Goal: Task Accomplishment & Management: Manage account settings

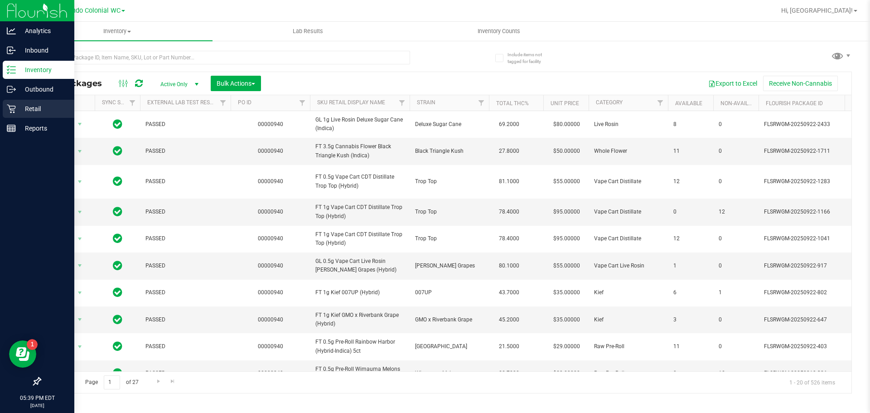
click at [35, 113] on p "Retail" at bounding box center [43, 108] width 54 height 11
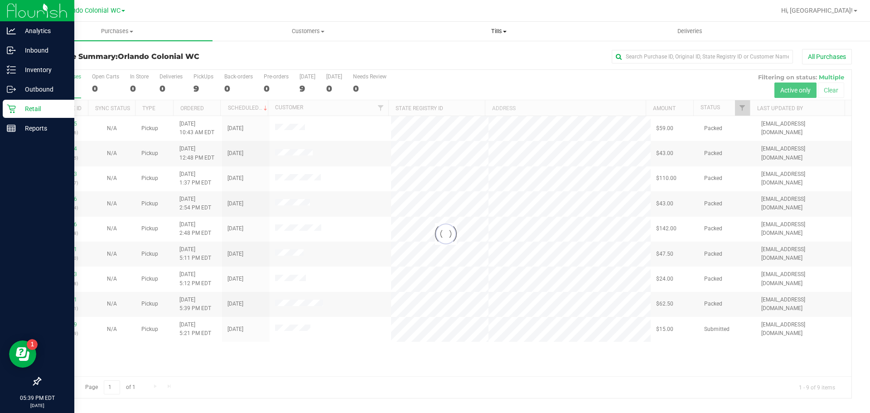
click at [497, 29] on span "Tills" at bounding box center [499, 31] width 190 height 8
click at [473, 54] on li "Manage tills" at bounding box center [498, 54] width 191 height 11
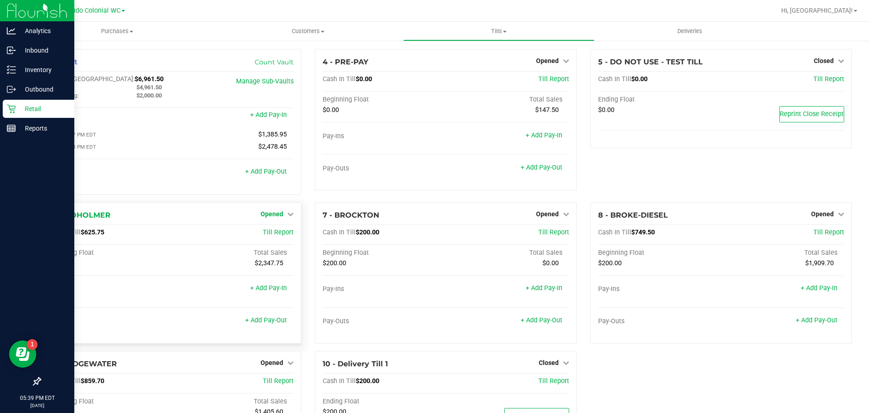
click at [280, 215] on span "Opened" at bounding box center [272, 213] width 23 height 7
click at [277, 233] on link "Close Till" at bounding box center [273, 232] width 24 height 7
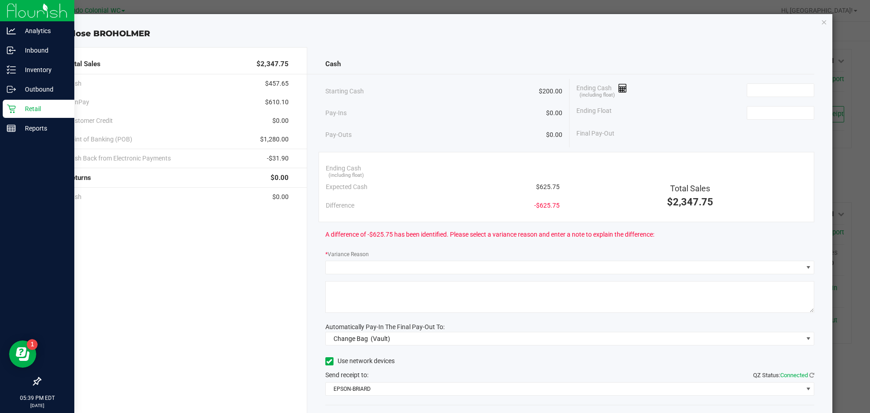
click at [539, 185] on span "$625.75" at bounding box center [548, 187] width 24 height 10
copy span "625.75"
click at [773, 93] on input at bounding box center [780, 90] width 67 height 13
paste input "625.75"
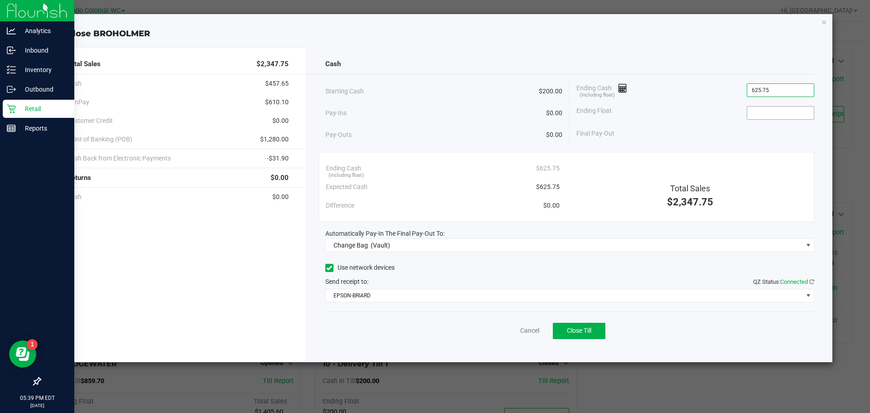
type input "$625.75"
click at [763, 115] on input at bounding box center [780, 112] width 67 height 13
type input "$200.00"
click at [676, 67] on div "Cash" at bounding box center [569, 63] width 489 height 19
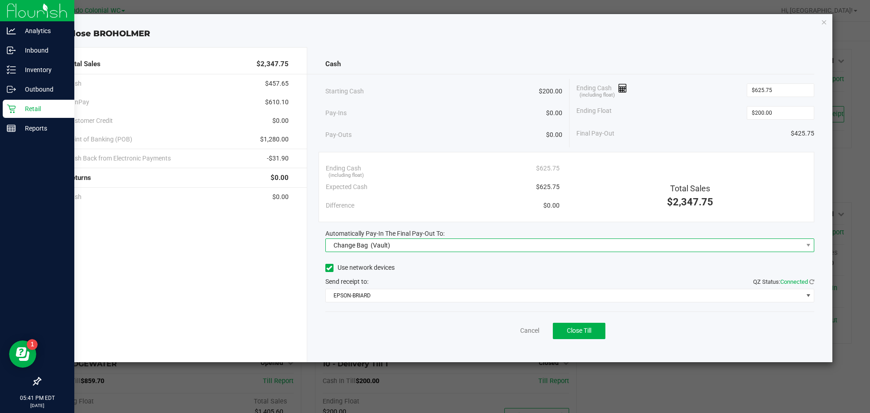
click at [422, 246] on span "Change Bag (Vault)" at bounding box center [564, 245] width 477 height 13
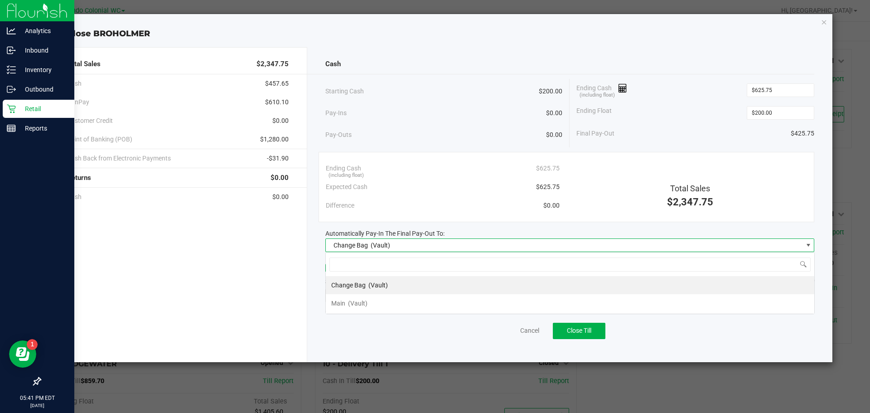
scroll to position [14, 489]
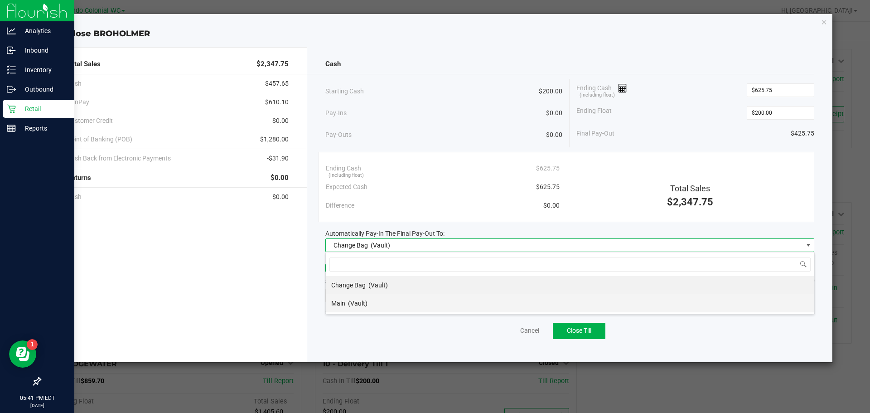
click at [364, 304] on span "(Vault)" at bounding box center [357, 302] width 19 height 7
click at [399, 299] on span "EPSON-BRIARD" at bounding box center [564, 295] width 477 height 13
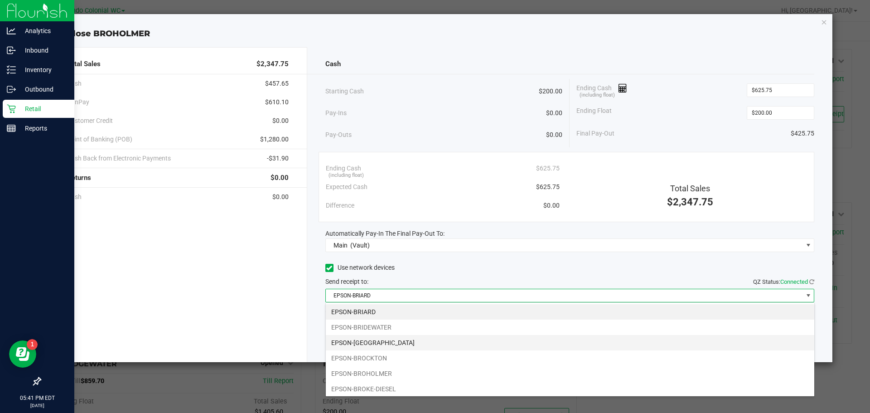
click at [384, 338] on li "EPSON-[GEOGRAPHIC_DATA]" at bounding box center [570, 342] width 488 height 15
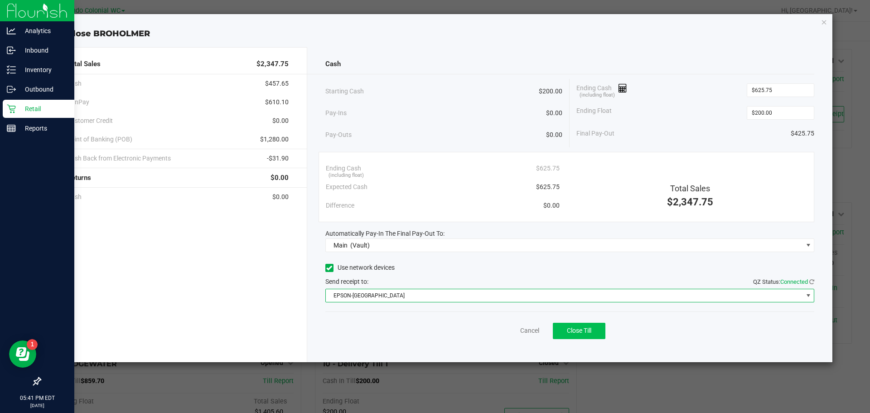
click at [600, 334] on button "Close Till" at bounding box center [579, 331] width 53 height 16
click at [509, 328] on link "Dismiss" at bounding box center [510, 331] width 22 height 10
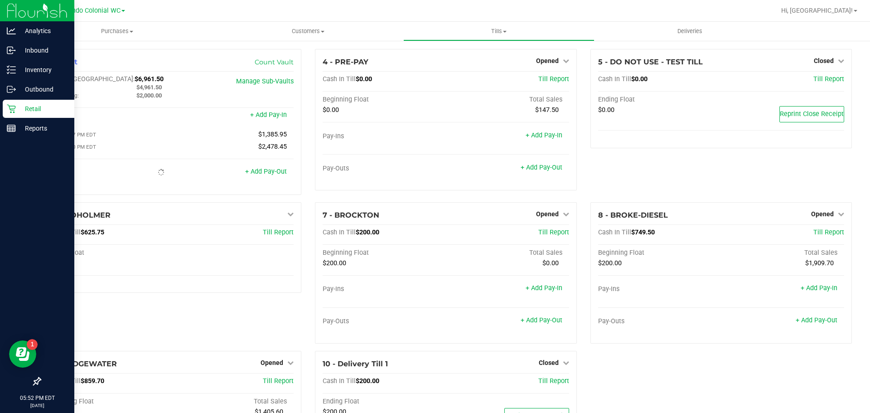
click at [603, 187] on div "5 - DO NOT USE - TEST TILL Closed Open Till Cash In Till $0.00 Till Report Endi…" at bounding box center [721, 125] width 275 height 153
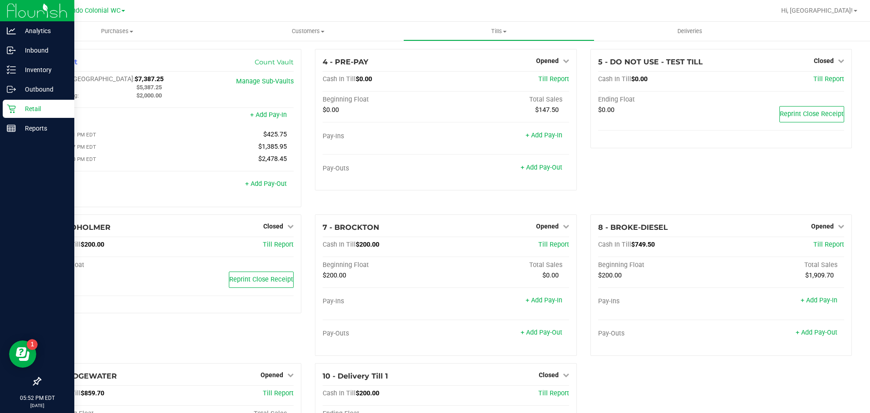
click at [473, 213] on div "4 - PRE-PAY Opened Close Till Cash In Till $0.00 Till Report Beginning Float To…" at bounding box center [445, 131] width 275 height 165
click at [29, 130] on p "Reports" at bounding box center [43, 128] width 54 height 11
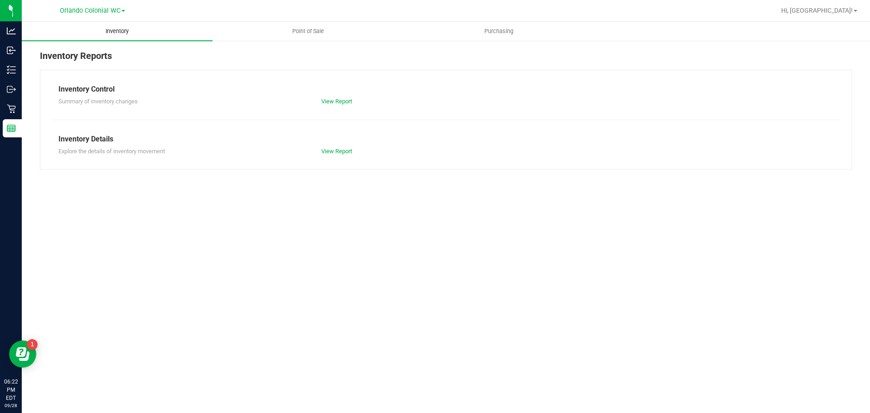
click at [126, 33] on span "Inventory" at bounding box center [117, 31] width 48 height 8
click at [309, 29] on span "Point of Sale" at bounding box center [308, 31] width 56 height 8
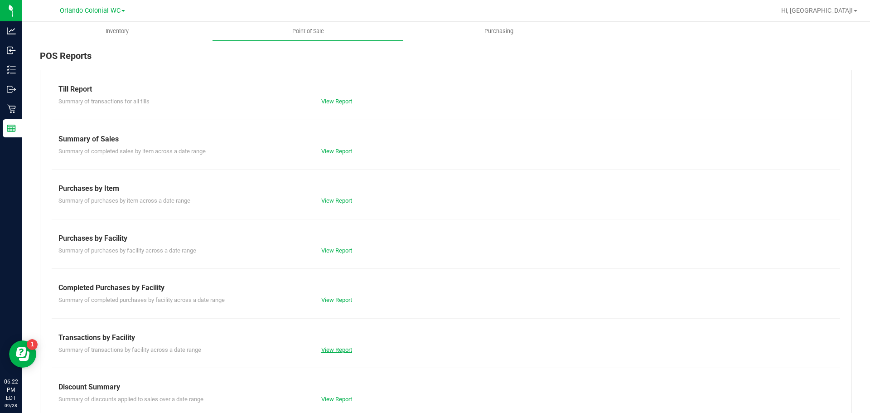
click at [333, 346] on link "View Report" at bounding box center [336, 349] width 31 height 7
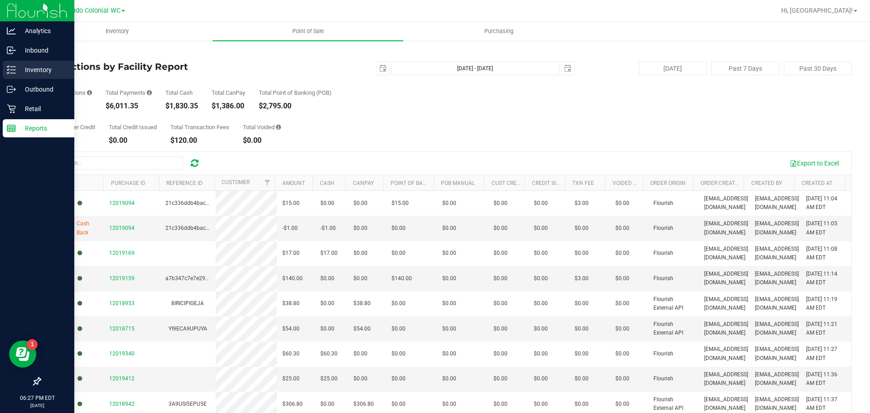
click at [7, 71] on icon at bounding box center [11, 69] width 9 height 9
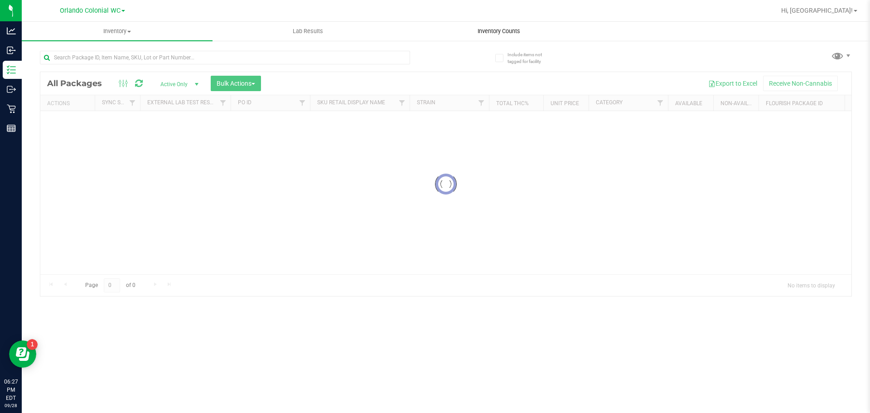
click at [489, 34] on div "Inventory All packages All inventory Waste log Create inventory Lab Results Inv…" at bounding box center [446, 217] width 848 height 391
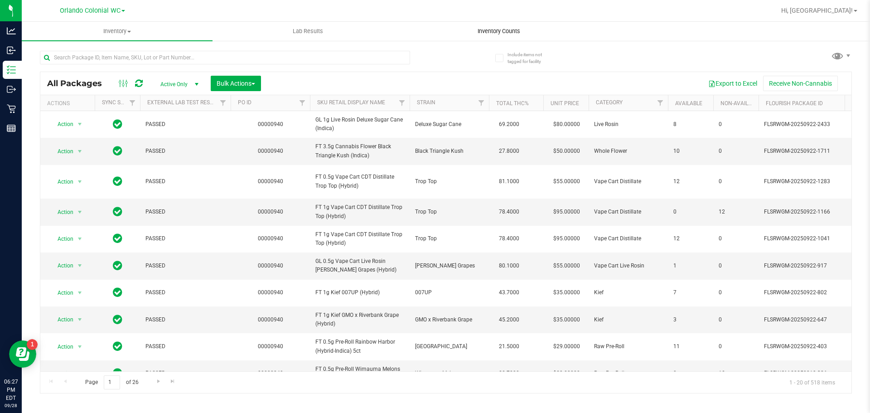
click at [492, 29] on span "Inventory Counts" at bounding box center [498, 31] width 67 height 8
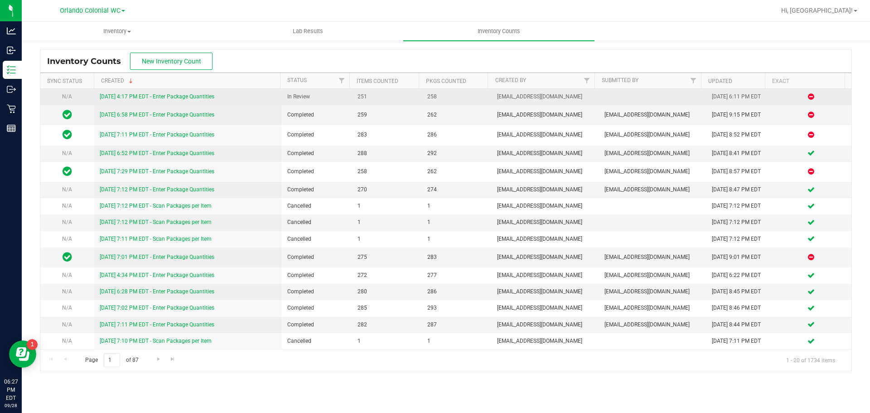
click at [193, 95] on link "[DATE] 4:17 PM EDT - Enter Package Quantities" at bounding box center [157, 96] width 115 height 6
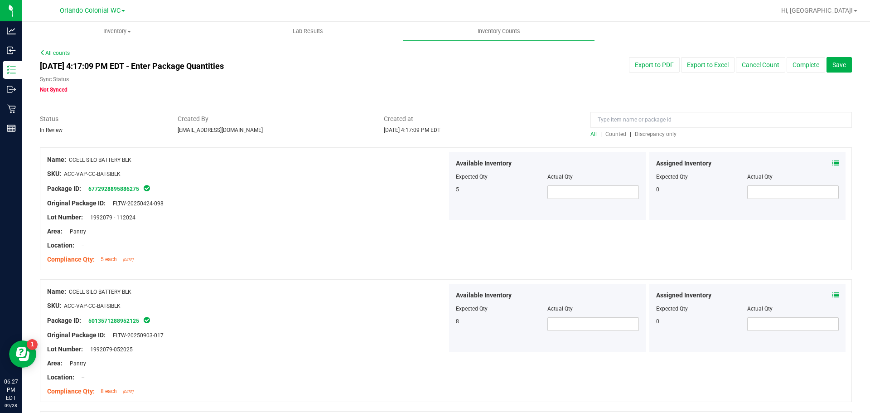
click at [647, 135] on span "Discrepancy only" at bounding box center [656, 134] width 42 height 6
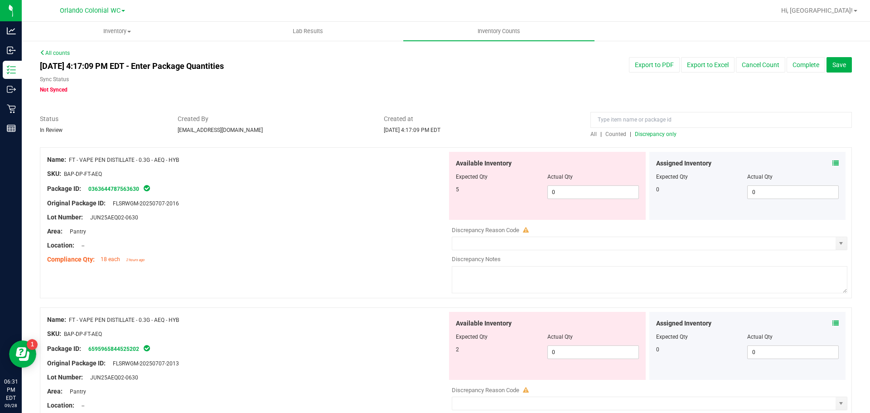
click at [647, 135] on span "Discrepancy only" at bounding box center [656, 134] width 42 height 6
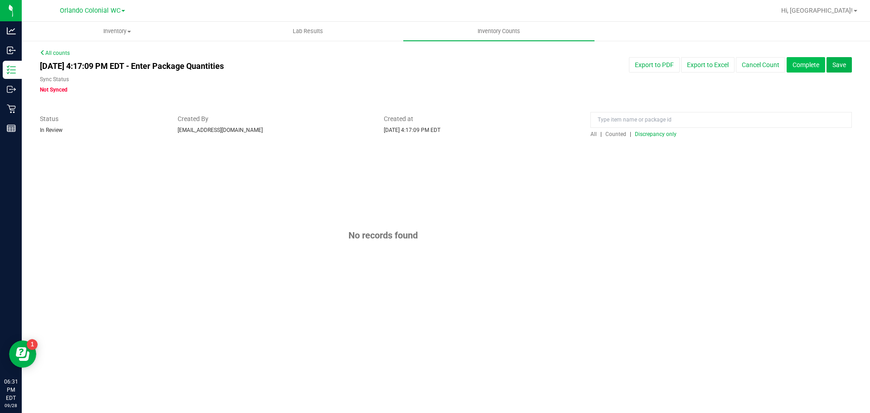
click at [821, 66] on button "Complete" at bounding box center [806, 64] width 39 height 15
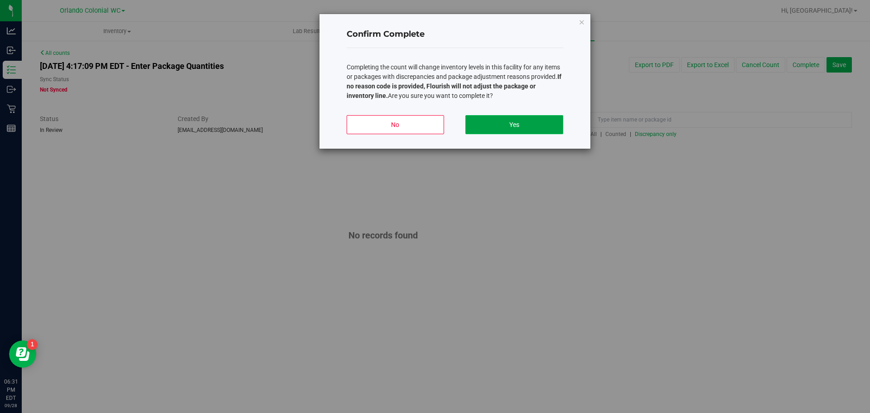
click at [508, 131] on button "Yes" at bounding box center [513, 124] width 97 height 19
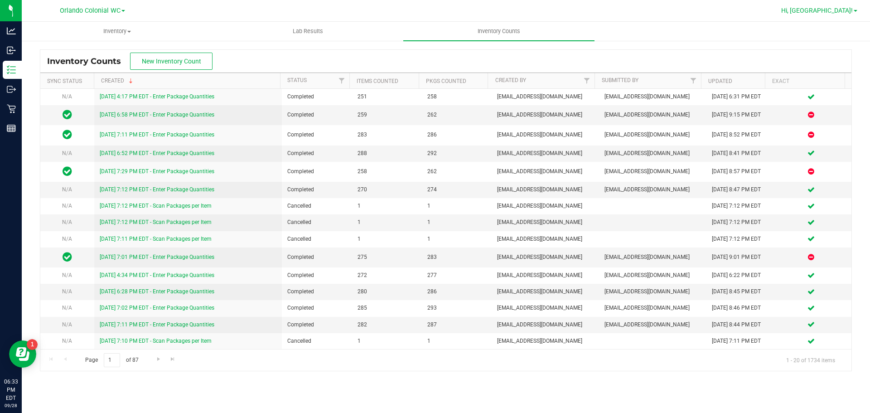
click at [846, 9] on span "Hi, [GEOGRAPHIC_DATA]!" at bounding box center [817, 10] width 72 height 7
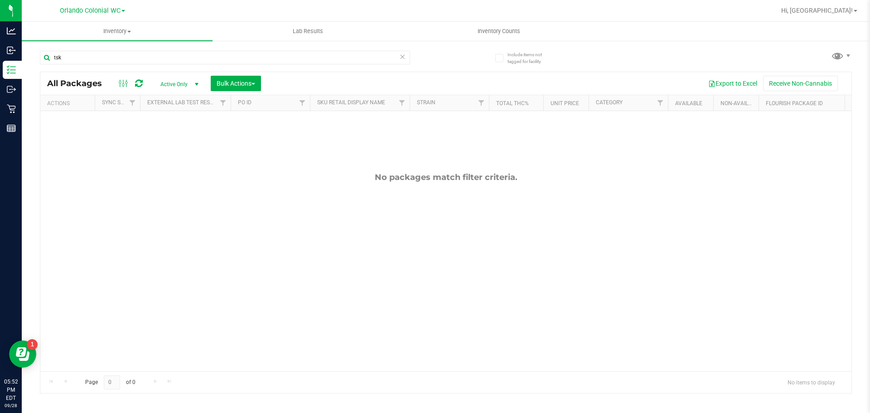
click at [92, 65] on div "tsk" at bounding box center [225, 61] width 370 height 21
click at [92, 64] on div "tsk" at bounding box center [225, 61] width 370 height 21
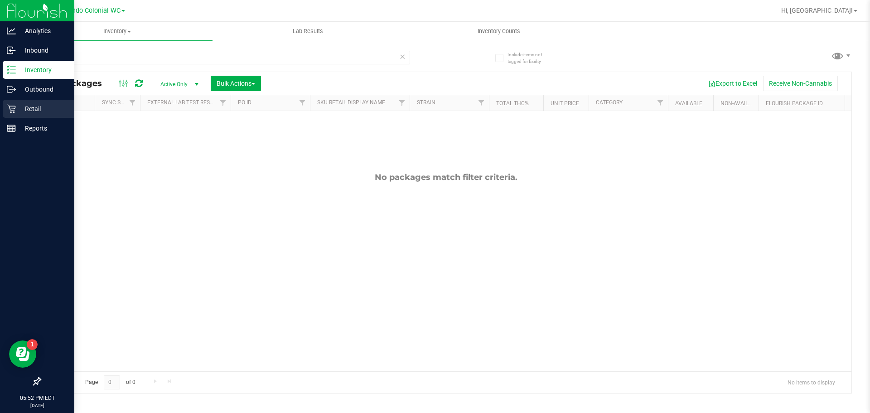
click at [13, 106] on icon at bounding box center [11, 109] width 9 height 9
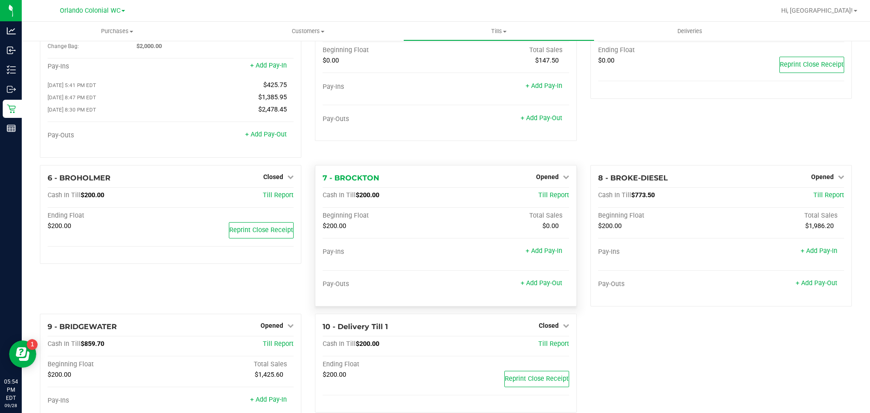
scroll to position [110, 0]
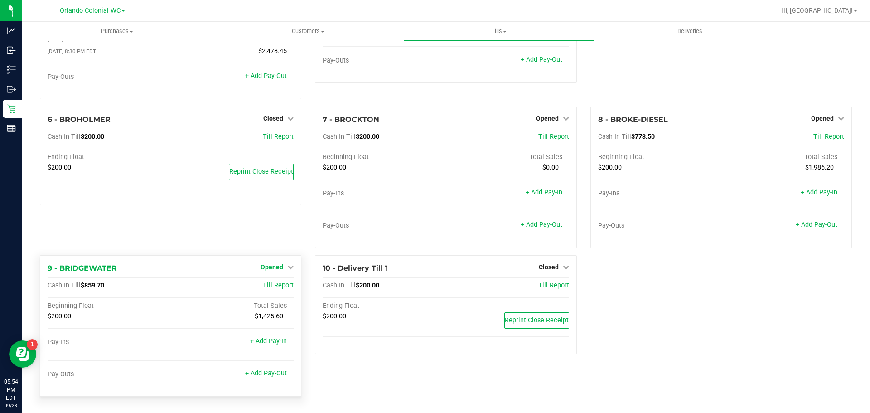
click at [282, 266] on link "Opened" at bounding box center [277, 266] width 33 height 7
click at [280, 285] on link "Close Till" at bounding box center [273, 285] width 24 height 7
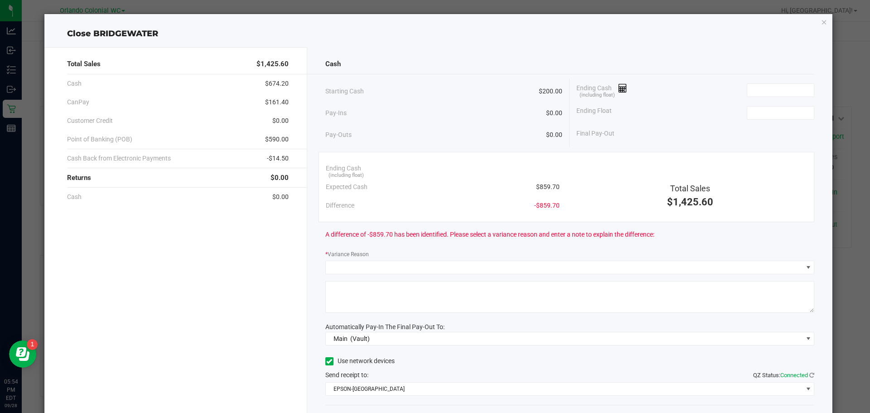
click at [543, 186] on span "$859.70" at bounding box center [548, 187] width 24 height 10
copy span "859.70"
click at [769, 91] on input at bounding box center [780, 90] width 67 height 13
paste input "859.7"
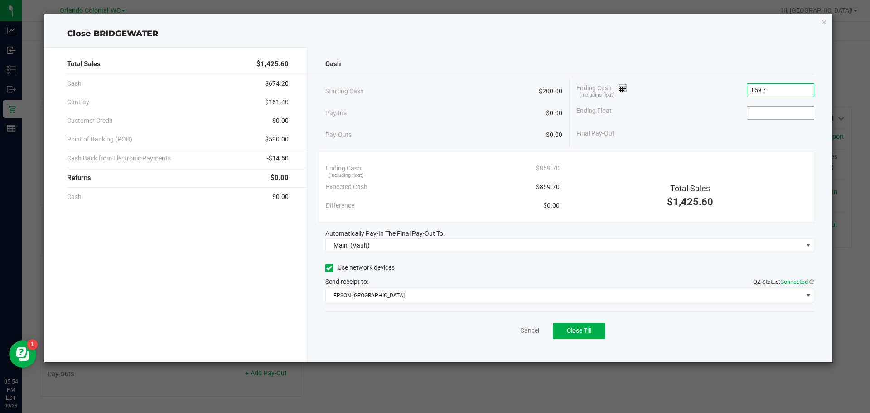
type input "$859.70"
click at [763, 107] on input at bounding box center [780, 112] width 67 height 13
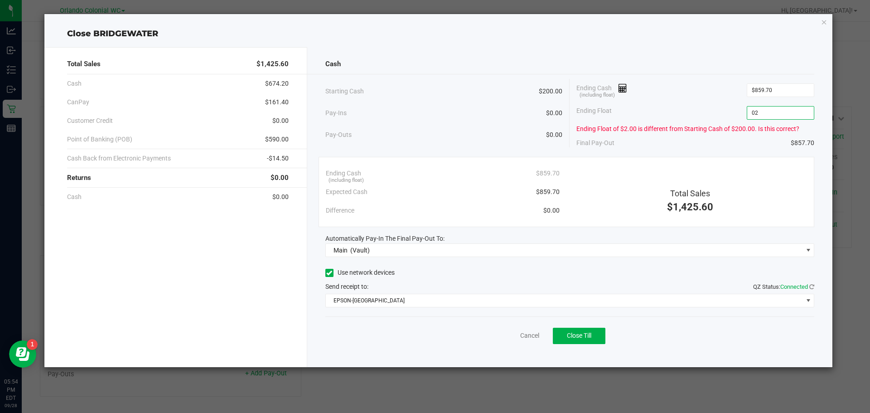
type input "0"
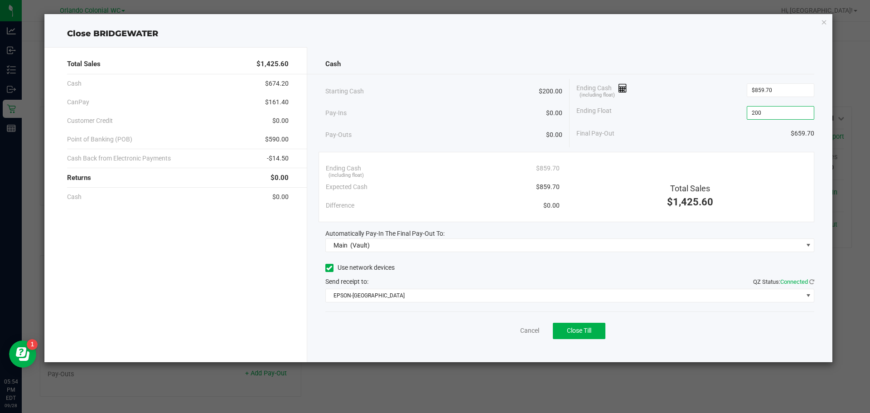
type input "$200.00"
click at [707, 35] on div "Close BRIDGEWATER" at bounding box center [438, 34] width 788 height 12
click at [576, 338] on button "Close Till" at bounding box center [579, 331] width 53 height 16
click at [512, 332] on link "Dismiss" at bounding box center [510, 331] width 22 height 10
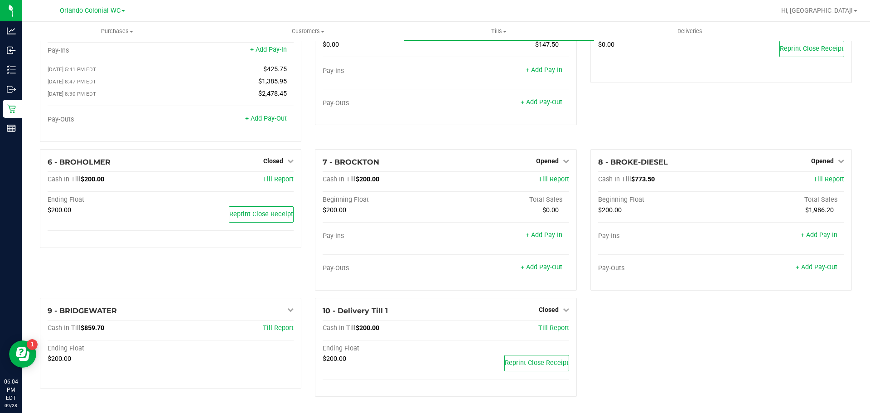
scroll to position [68, 0]
click at [544, 155] on div "7 - BROCKTON Opened Close Till Cash In Till $200.00 Till Report Beginning Float…" at bounding box center [445, 219] width 261 height 141
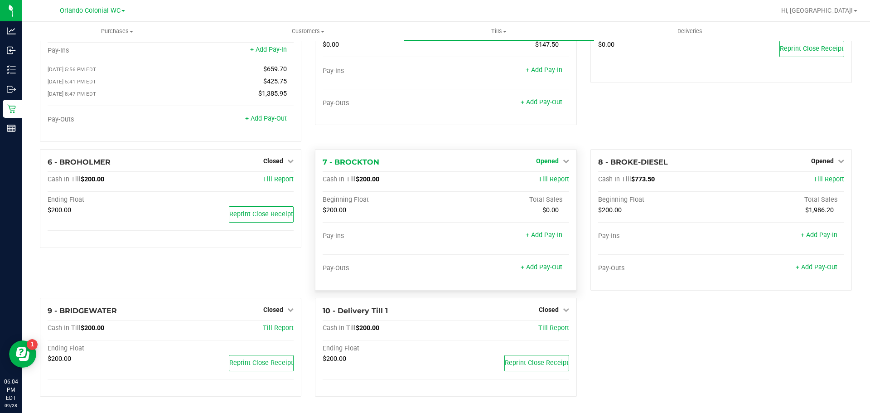
click at [546, 159] on span "Opened" at bounding box center [547, 160] width 23 height 7
click at [549, 177] on link "Close Till" at bounding box center [548, 179] width 24 height 7
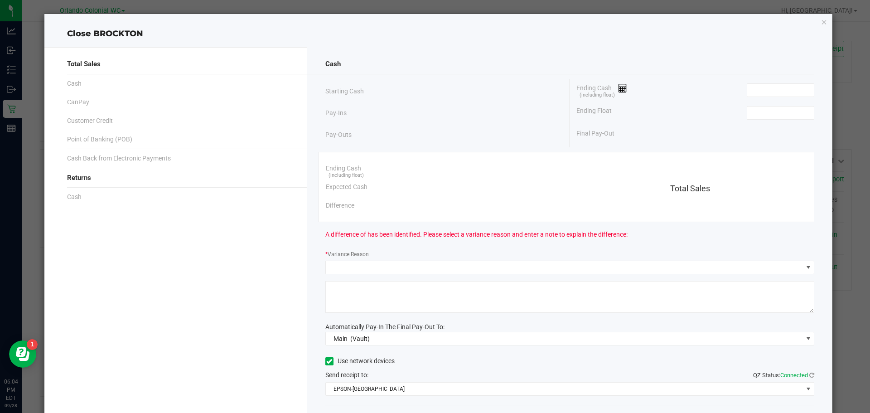
click at [759, 82] on div "Ending Cash (including float)" at bounding box center [695, 90] width 238 height 23
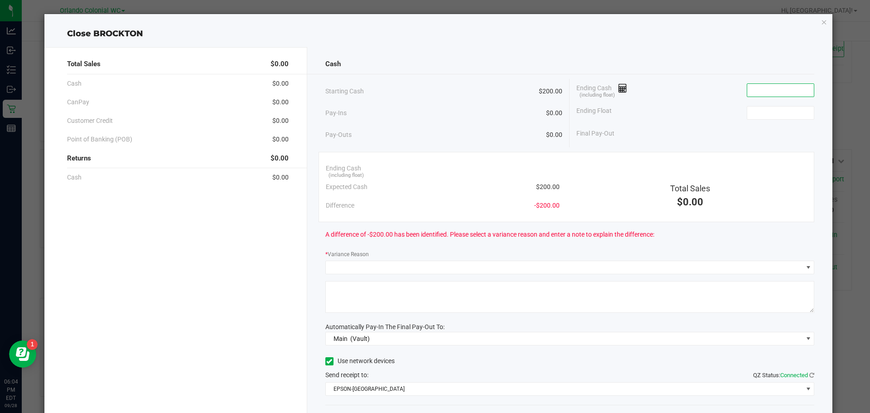
click at [759, 88] on input at bounding box center [780, 90] width 67 height 13
type input "$200.00"
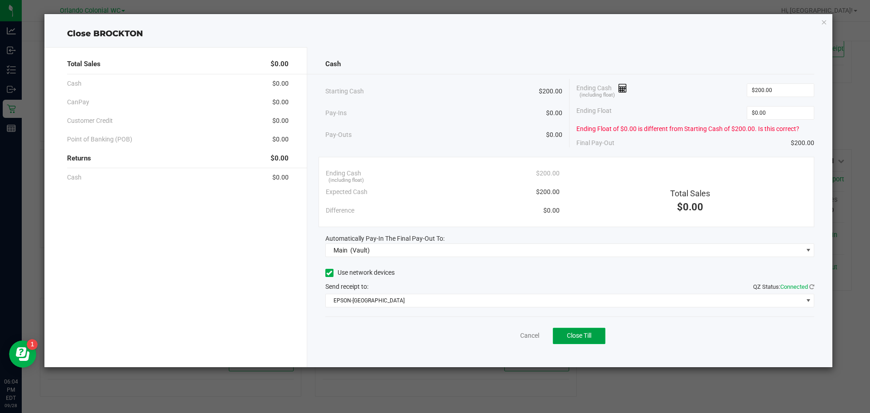
click at [581, 336] on span "Close Till" at bounding box center [579, 335] width 24 height 7
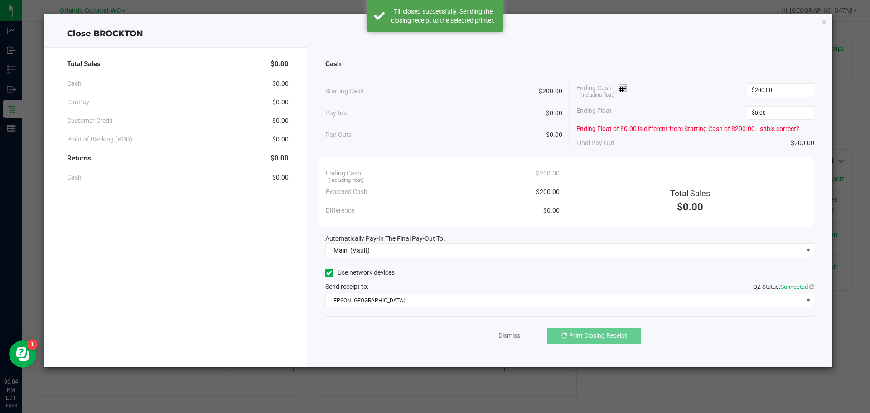
click at [497, 343] on div "Dismiss Print Closing Receipt" at bounding box center [569, 333] width 489 height 35
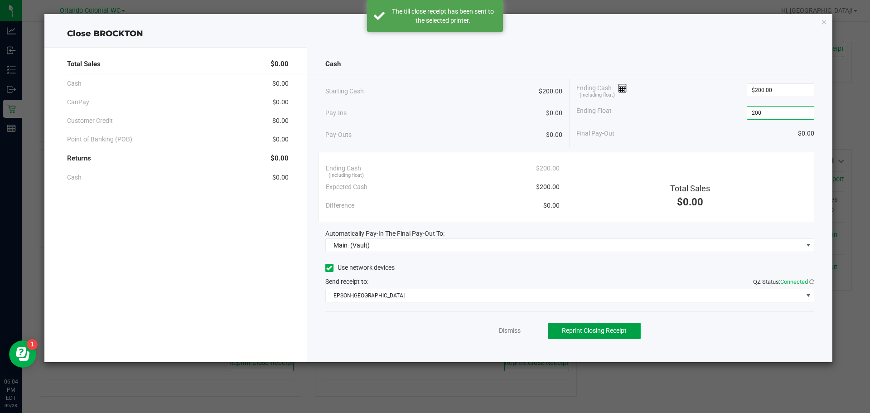
type input "$200.00"
click at [582, 330] on span "Reprint Closing Receipt" at bounding box center [594, 330] width 65 height 7
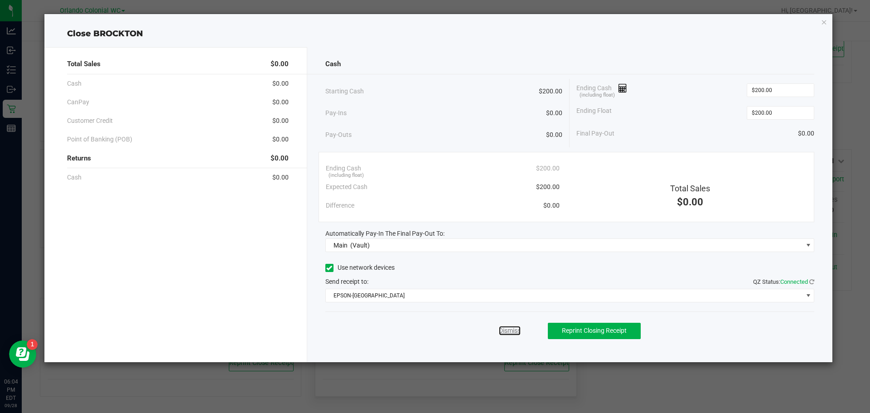
click at [511, 330] on link "Dismiss" at bounding box center [510, 331] width 22 height 10
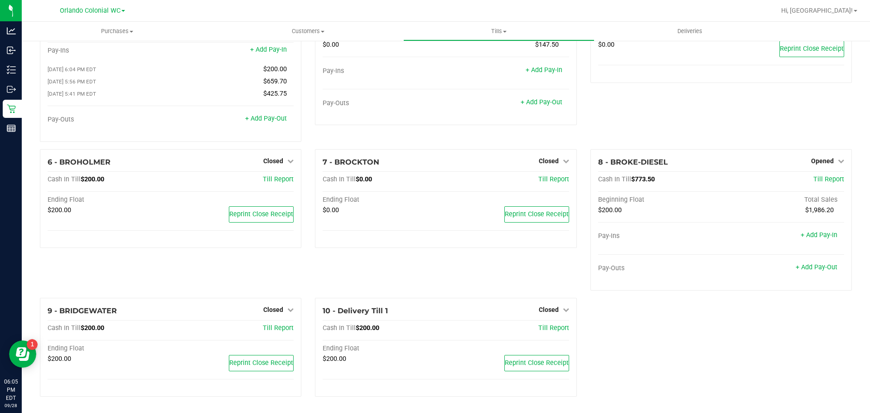
click at [620, 136] on div "5 - DO NOT USE - TEST TILL Closed Open Till Cash In Till $0.00 Till Report Endi…" at bounding box center [721, 66] width 275 height 165
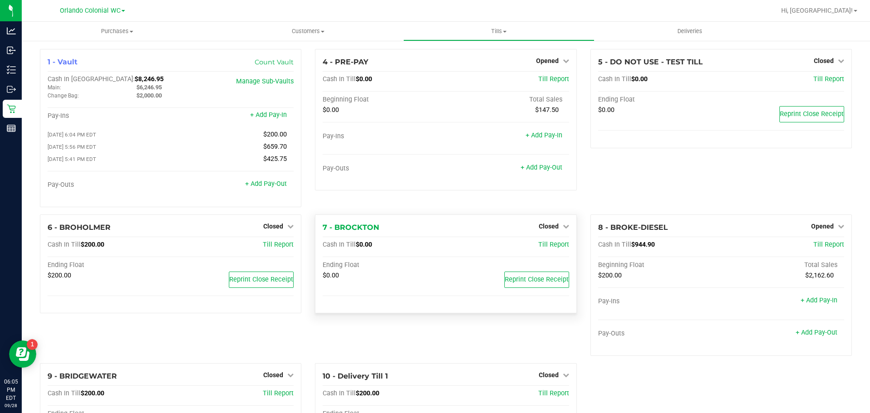
click at [558, 223] on div "Closed" at bounding box center [554, 226] width 30 height 11
click at [555, 228] on link "Closed" at bounding box center [554, 225] width 30 height 7
click at [541, 246] on link "Open Till" at bounding box center [548, 244] width 24 height 7
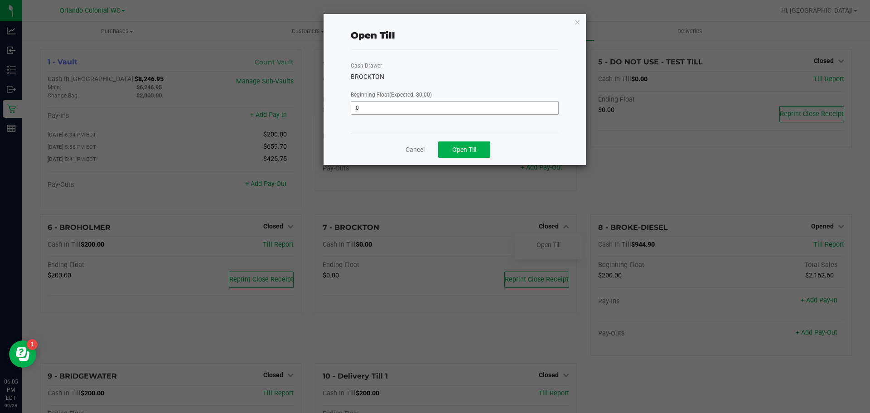
click at [458, 114] on input "0" at bounding box center [454, 107] width 207 height 13
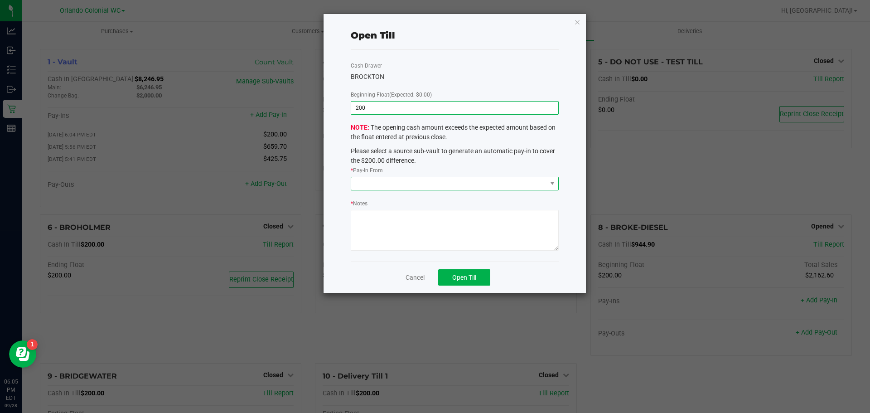
type input "$200.00"
click at [435, 180] on span at bounding box center [449, 183] width 196 height 13
click at [412, 278] on link "Cancel" at bounding box center [415, 278] width 19 height 10
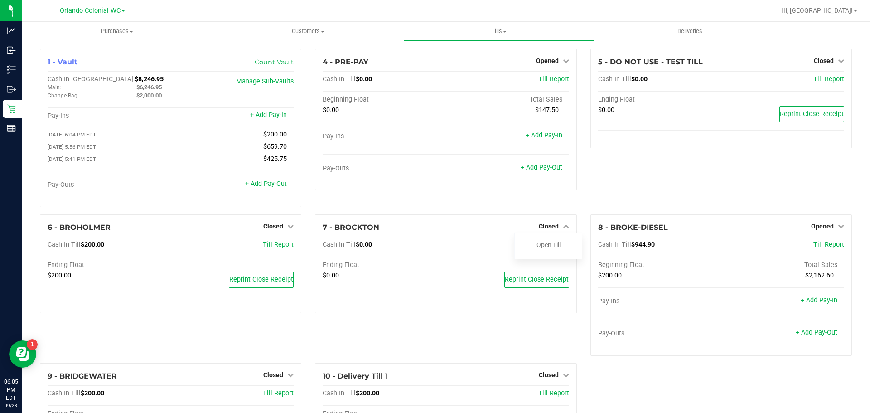
click at [410, 203] on div "4 - PRE-PAY Opened Close Till Cash In Till $0.00 Till Report Beginning Float To…" at bounding box center [445, 131] width 275 height 165
click at [544, 211] on div "4 - PRE-PAY Opened Close Till Cash In Till $0.00 Till Report Beginning Float To…" at bounding box center [445, 131] width 275 height 165
click at [553, 230] on span "Closed" at bounding box center [549, 225] width 20 height 7
click at [591, 199] on div "5 - DO NOT USE - TEST TILL Closed Open Till Cash In Till $0.00 Till Report Endi…" at bounding box center [721, 131] width 275 height 165
click at [459, 327] on div "7 - BROCKTON Closed Open Till Cash In Till $0.00 Till Report Ending Float $0.00…" at bounding box center [445, 288] width 275 height 149
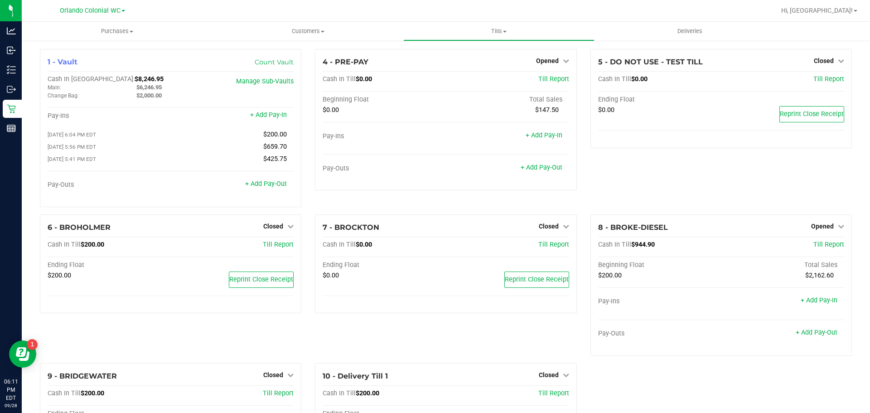
click at [308, 84] on div "4 - PRE-PAY Opened Close Till Cash In Till $0.00 Till Report Beginning Float To…" at bounding box center [445, 131] width 275 height 165
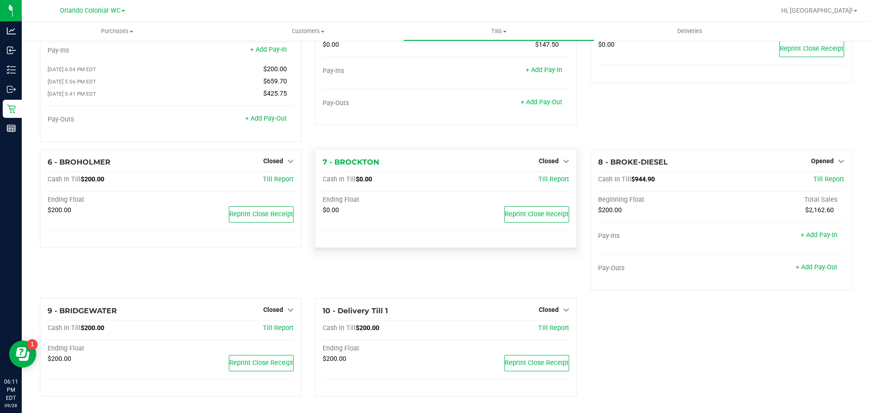
scroll to position [68, 0]
click at [547, 161] on span "Closed" at bounding box center [549, 160] width 20 height 7
click at [545, 179] on link "Open Till" at bounding box center [548, 179] width 24 height 7
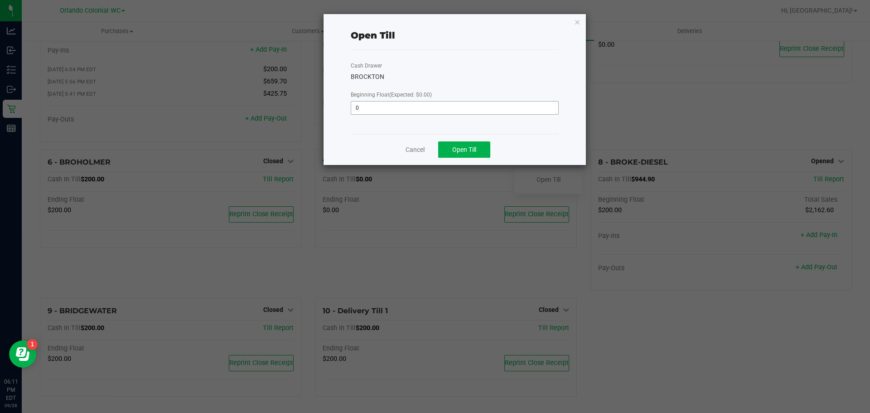
click at [419, 107] on input "0" at bounding box center [454, 107] width 207 height 13
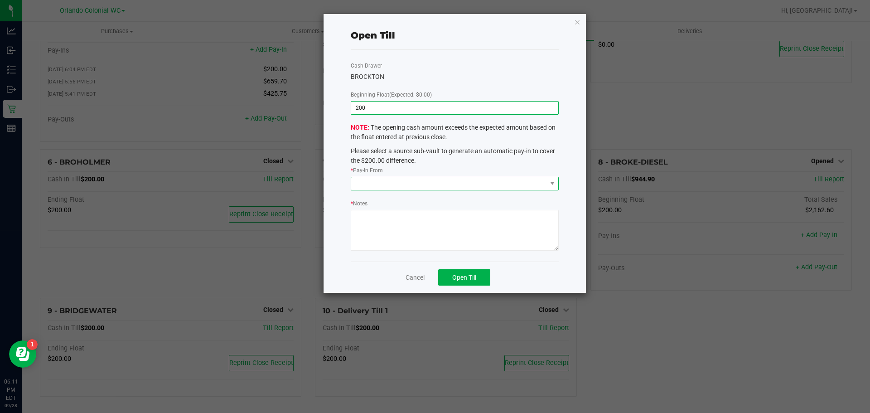
type input "$200.00"
click at [373, 178] on span at bounding box center [449, 183] width 196 height 13
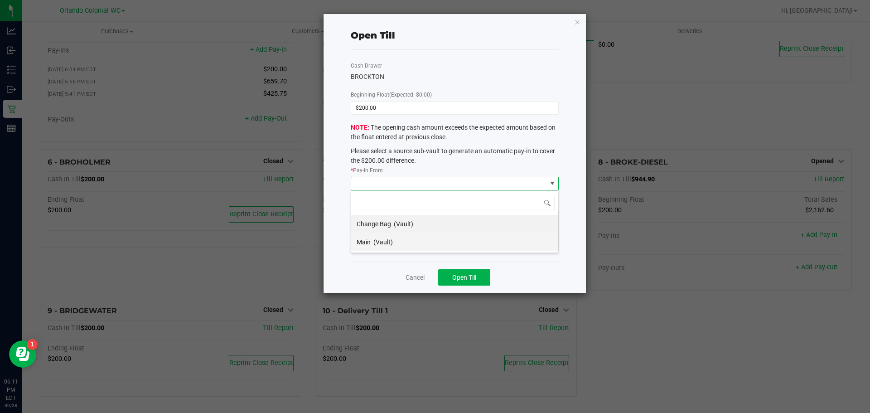
click at [391, 238] on span "(Vault)" at bounding box center [382, 241] width 19 height 7
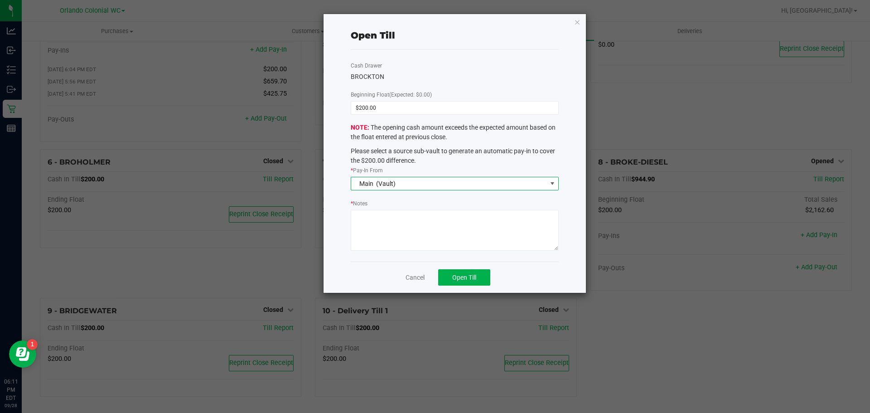
click at [452, 242] on textarea "* Notes" at bounding box center [455, 230] width 208 height 41
type textarea "Accidentally closed out as $0 in float"
click at [451, 280] on button "Open Till" at bounding box center [464, 277] width 52 height 16
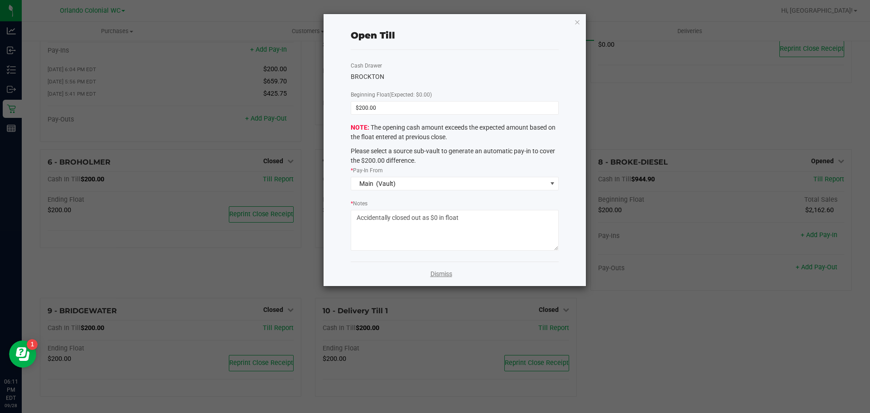
click at [444, 273] on link "Dismiss" at bounding box center [441, 274] width 22 height 10
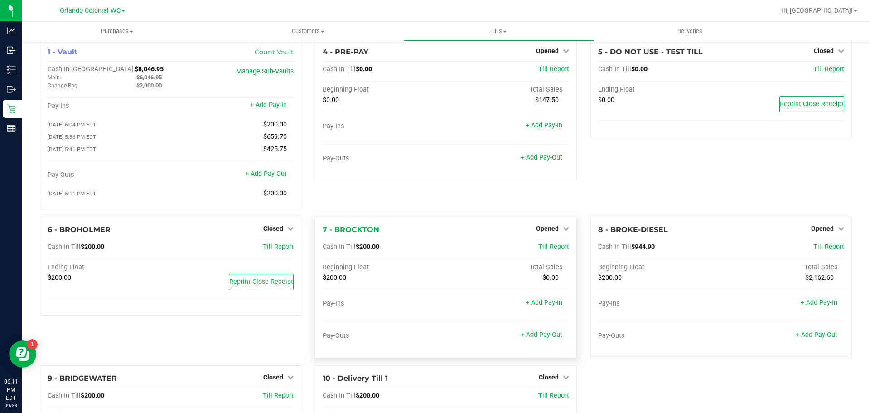
scroll to position [0, 0]
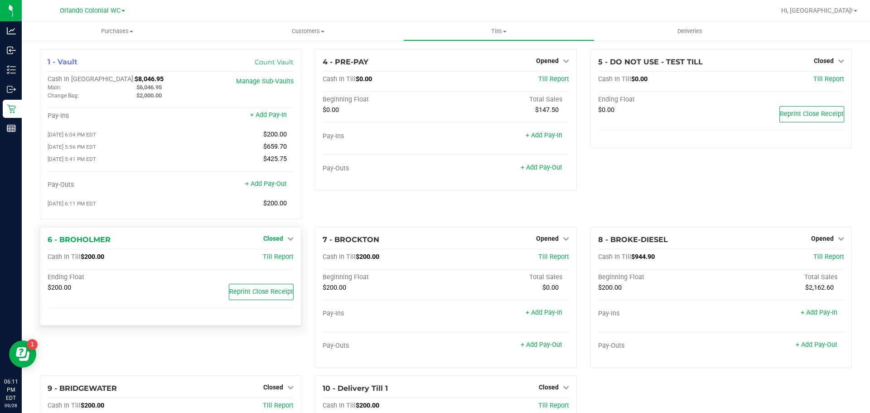
click at [288, 241] on icon at bounding box center [290, 238] width 6 height 6
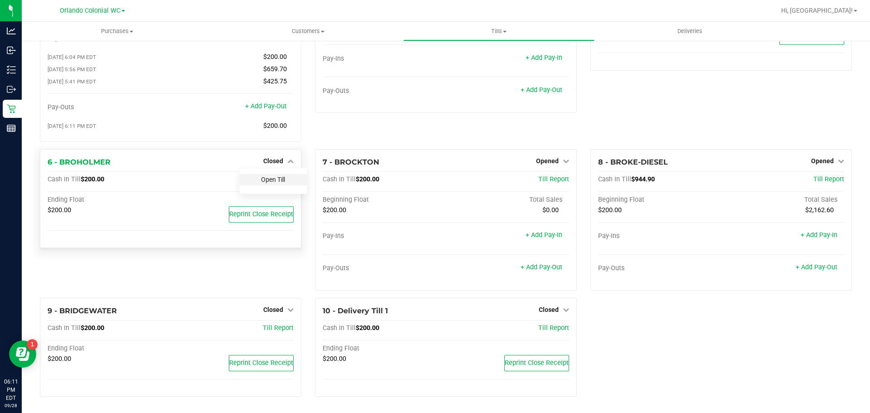
click at [266, 178] on link "Open Till" at bounding box center [273, 179] width 24 height 7
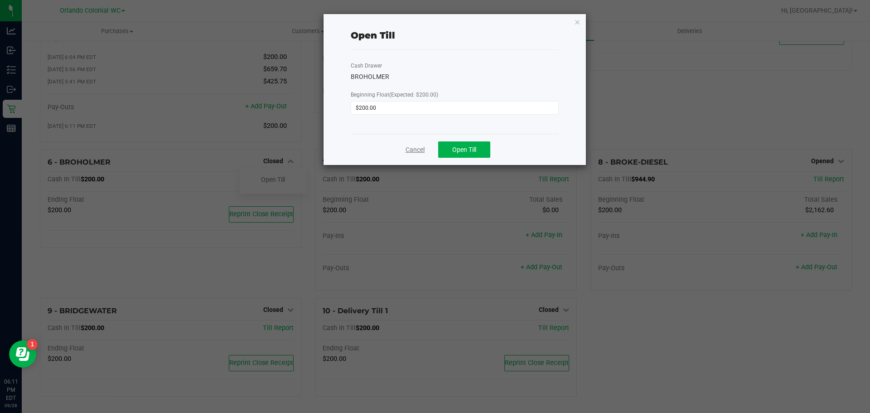
click at [414, 148] on link "Cancel" at bounding box center [415, 150] width 19 height 10
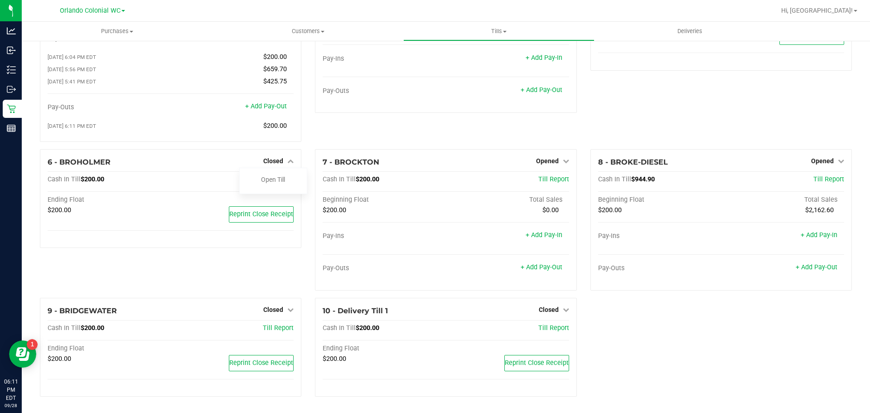
click at [242, 262] on div "6 - BROHOLMER Closed Open Till Cash In Till $200.00 Till Report Ending Float $2…" at bounding box center [170, 223] width 275 height 149
click at [540, 159] on span "Opened" at bounding box center [547, 160] width 23 height 7
click at [546, 181] on link "Close Till" at bounding box center [548, 179] width 24 height 7
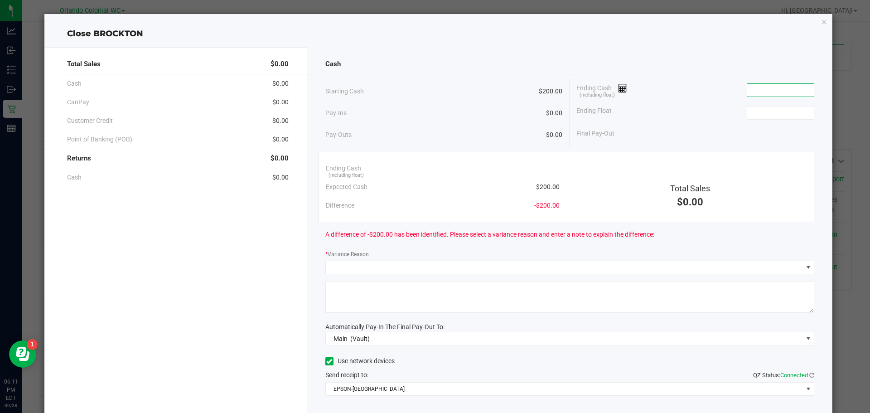
click at [789, 89] on input at bounding box center [780, 90] width 67 height 13
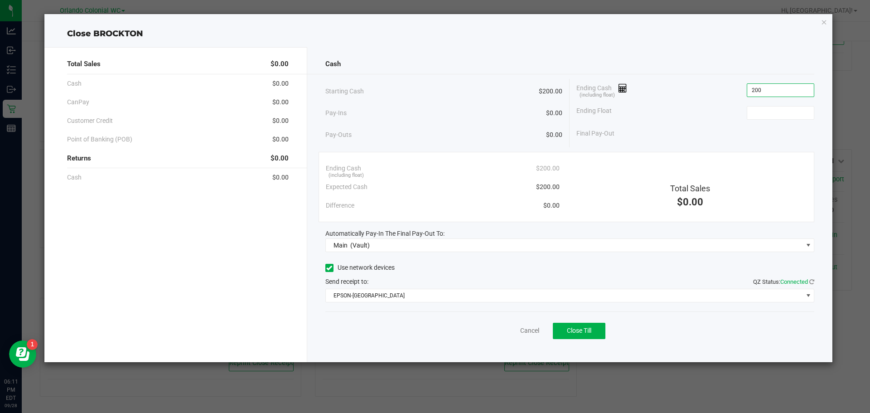
type input "$200.00"
click at [597, 328] on button "Close Till" at bounding box center [579, 331] width 53 height 16
click at [506, 328] on link "Dismiss" at bounding box center [510, 331] width 22 height 10
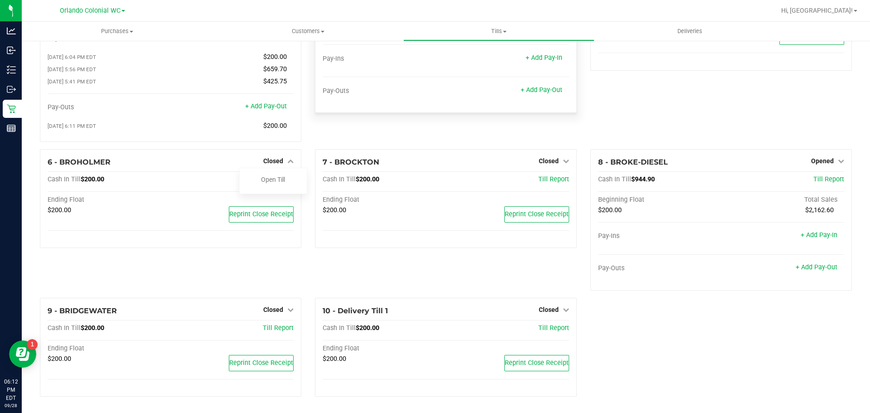
scroll to position [0, 0]
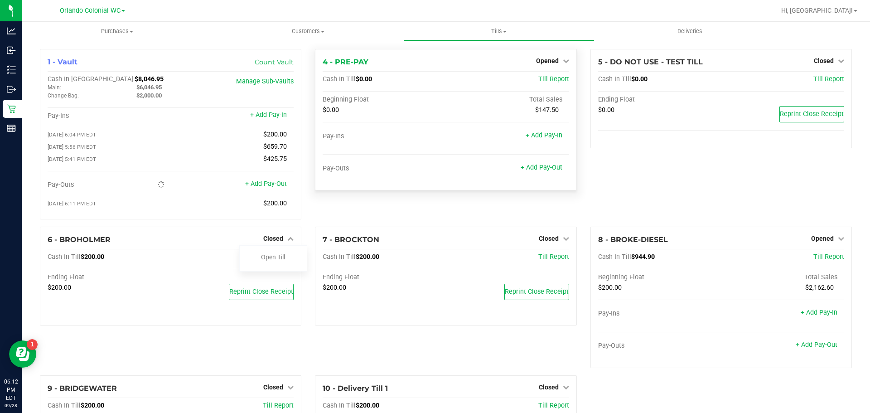
click at [546, 55] on div "4 - PRE-PAY Opened Close Till Cash In Till $0.00 Till Report Beginning Float To…" at bounding box center [445, 119] width 261 height 141
click at [546, 58] on span "Opened" at bounding box center [547, 60] width 23 height 7
click at [545, 79] on link "Close Till" at bounding box center [548, 79] width 24 height 7
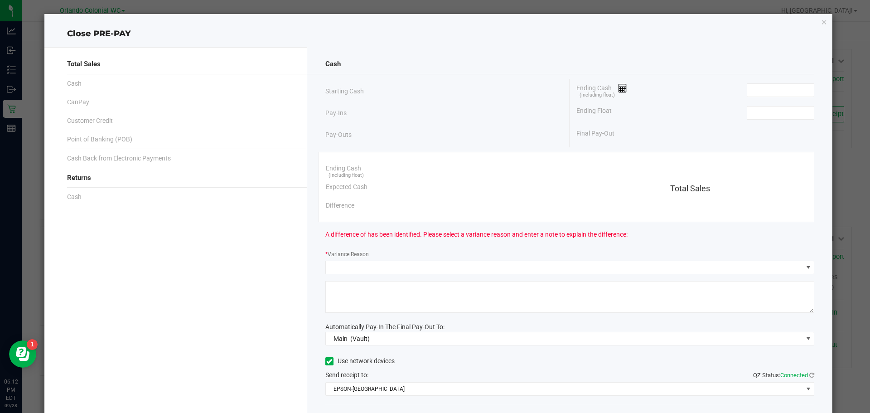
click at [788, 99] on div "Ending Cash (including float)" at bounding box center [695, 90] width 238 height 23
click at [788, 91] on input at bounding box center [780, 90] width 67 height 13
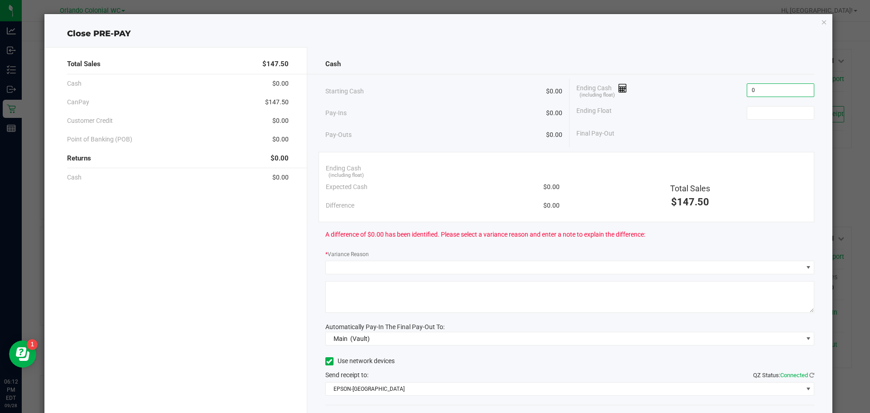
type input "$0.00"
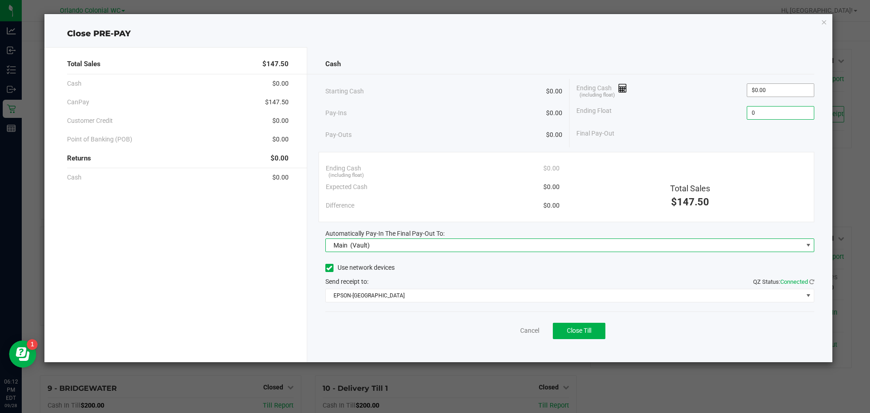
type input "$0.00"
click at [591, 342] on div "Cancel Close Till" at bounding box center [569, 328] width 489 height 35
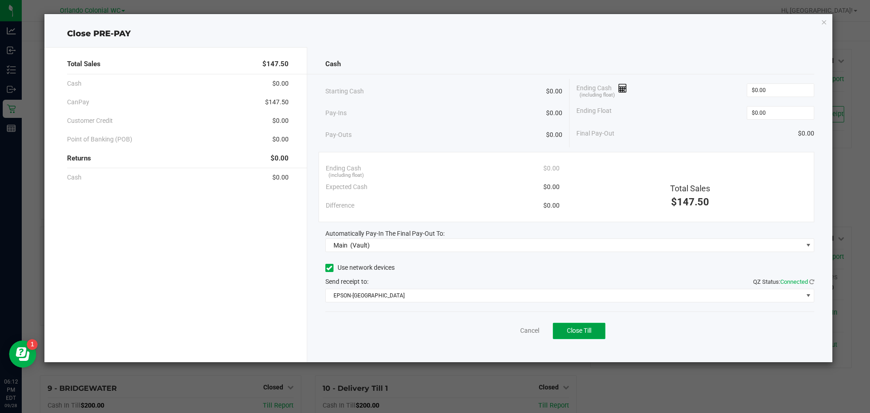
click at [591, 335] on button "Close Till" at bounding box center [579, 331] width 53 height 16
click at [514, 330] on link "Dismiss" at bounding box center [510, 331] width 22 height 10
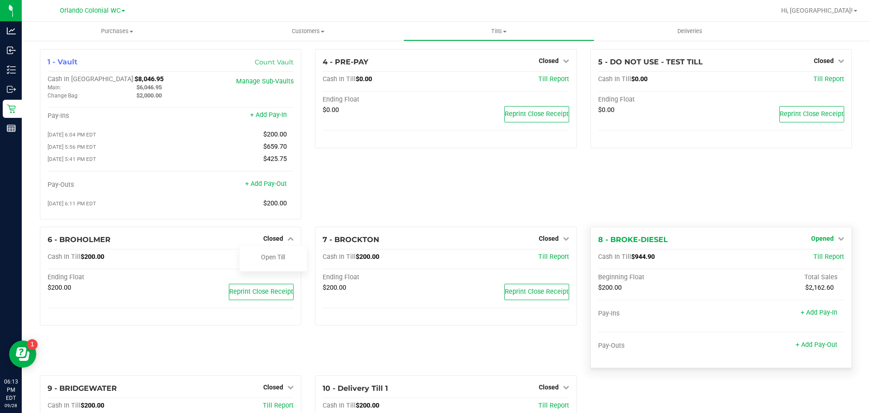
click at [838, 241] on icon at bounding box center [841, 238] width 6 height 6
click at [811, 261] on link "Close Till" at bounding box center [823, 256] width 24 height 7
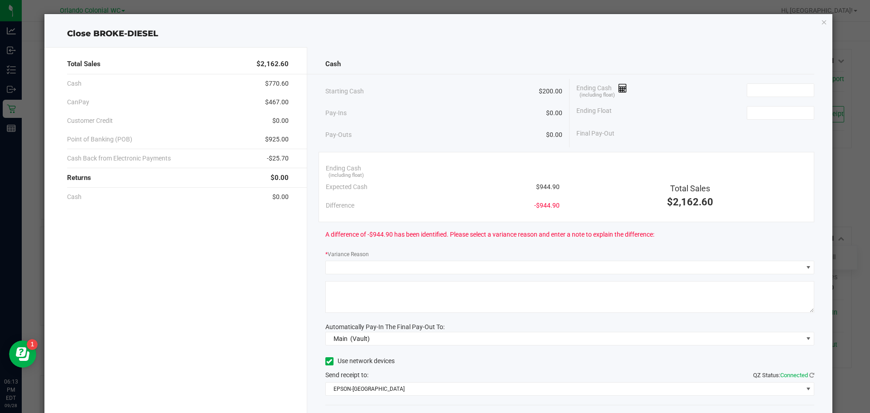
click at [539, 185] on span "$944.90" at bounding box center [548, 187] width 24 height 10
copy span "944.90"
click at [793, 87] on input at bounding box center [780, 90] width 67 height 13
paste input "944.9"
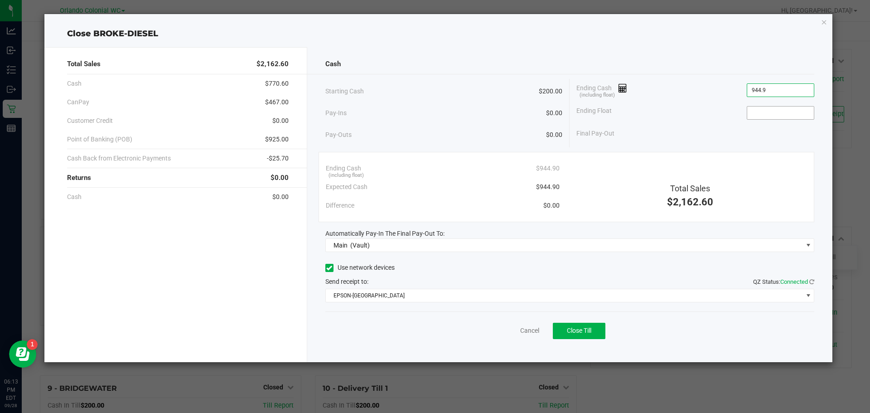
type input "$944.90"
click at [785, 109] on input at bounding box center [780, 112] width 67 height 13
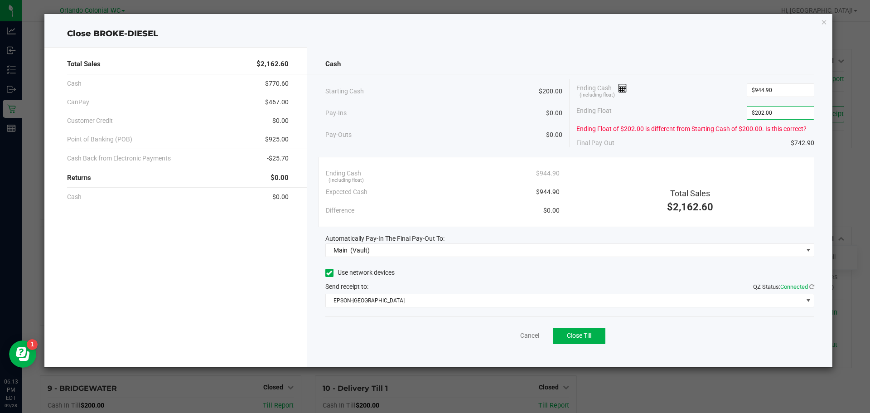
click at [761, 39] on div "Close BROKE-DIESEL" at bounding box center [438, 34] width 788 height 12
click at [782, 111] on input "202" at bounding box center [780, 112] width 67 height 13
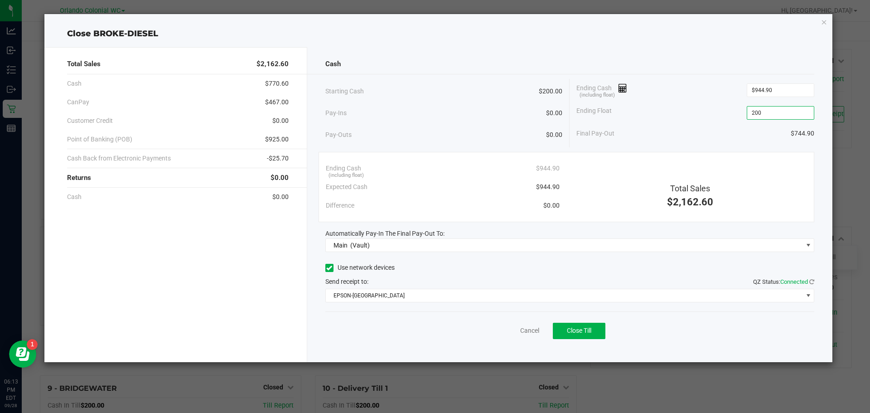
type input "$200.00"
click at [765, 49] on div "Cash Starting Cash $200.00 Pay-Ins $0.00 Pay-Outs $0.00 Ending Cash (including …" at bounding box center [570, 204] width 526 height 315
click at [576, 331] on span "Close Till" at bounding box center [579, 330] width 24 height 7
click at [503, 333] on link "Dismiss" at bounding box center [510, 331] width 22 height 10
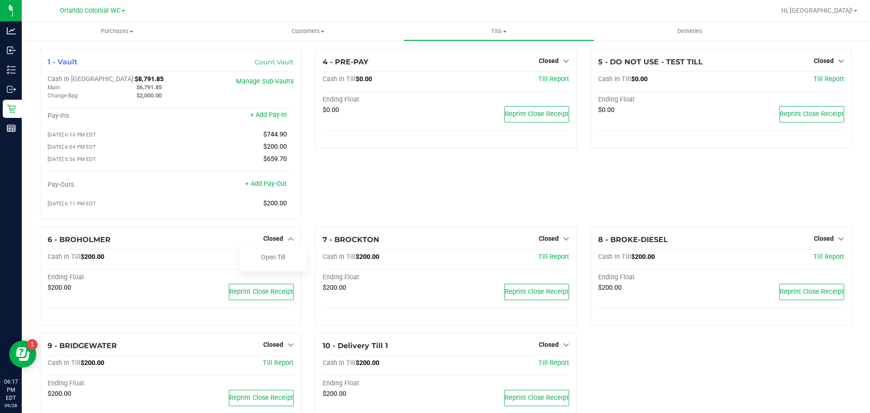
click at [400, 178] on div "4 - PRE-PAY Closed Open Till Cash In Till $0.00 Till Report Ending Float $0.00 …" at bounding box center [445, 138] width 275 height 178
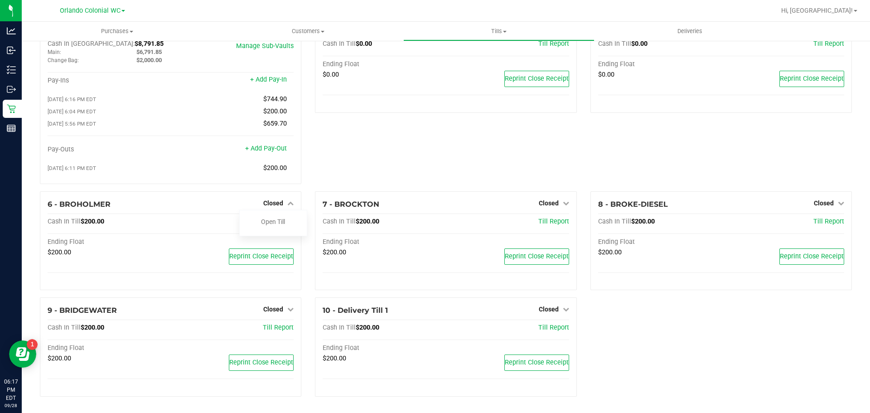
click at [411, 177] on div "4 - PRE-PAY Closed Open Till Cash In Till $0.00 Till Report Ending Float $0.00 …" at bounding box center [445, 103] width 275 height 178
click at [288, 206] on icon at bounding box center [290, 203] width 6 height 6
click at [396, 159] on div "4 - PRE-PAY Closed Open Till Cash In Till $0.00 Till Report Ending Float $0.00 …" at bounding box center [445, 103] width 275 height 178
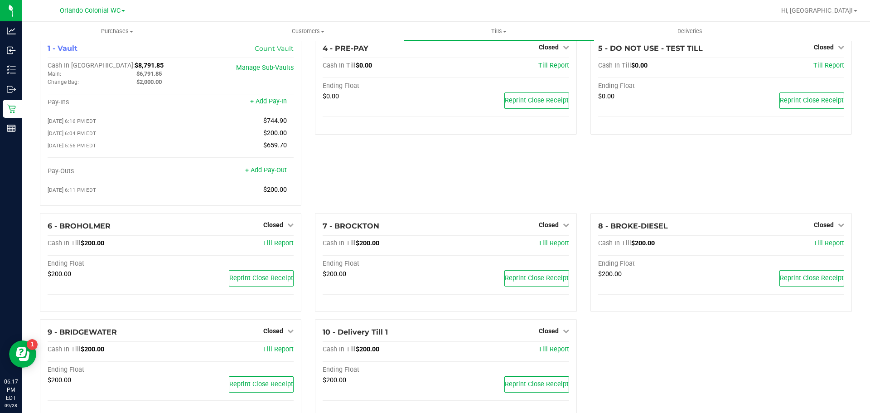
scroll to position [0, 0]
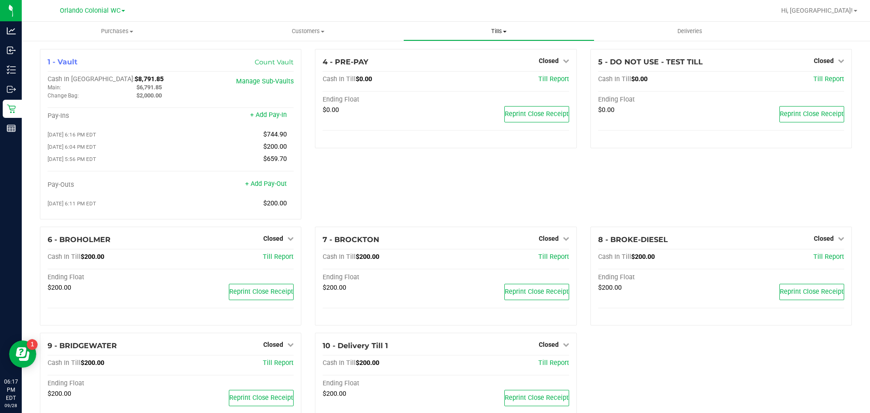
click at [483, 34] on span "Tills" at bounding box center [499, 31] width 190 height 8
click at [438, 65] on span "Reconcile e-payments" at bounding box center [448, 66] width 90 height 8
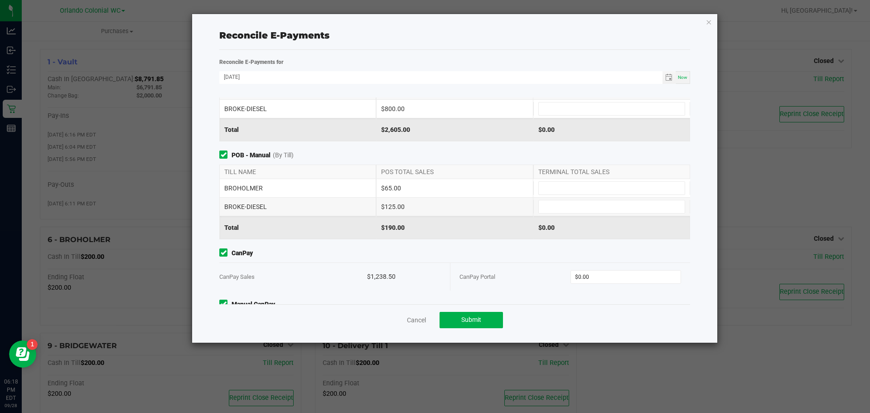
scroll to position [109, 0]
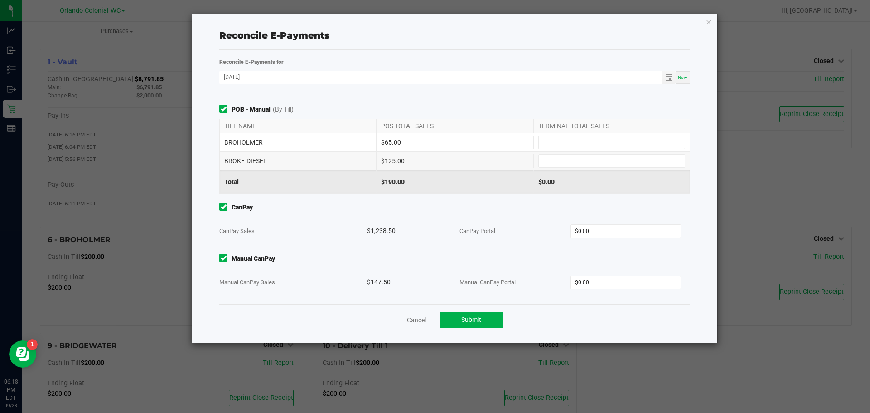
click at [380, 237] on div "$1,238.50" at bounding box center [404, 231] width 74 height 28
click at [379, 231] on div "$1,238.50" at bounding box center [404, 231] width 74 height 28
copy div "1,238.50"
click at [635, 233] on input "0" at bounding box center [626, 231] width 110 height 13
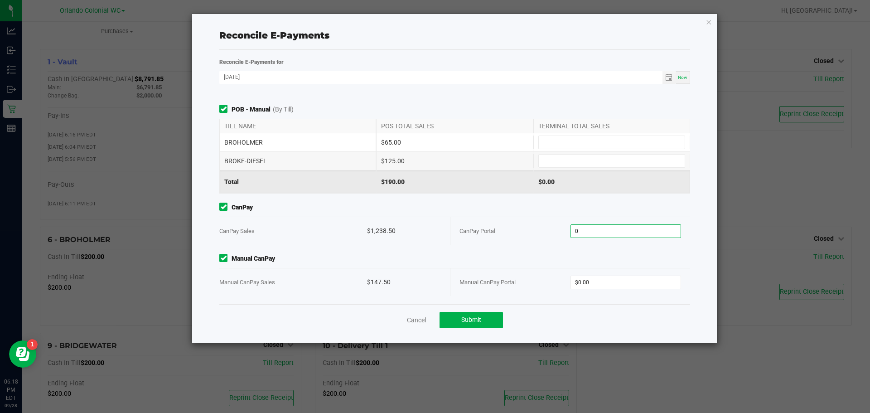
paste input "1238.5"
type input "$1,238.50"
click at [596, 285] on input "0" at bounding box center [626, 282] width 110 height 13
type input "$147.50"
click at [494, 263] on div "Manual CanPay Manual CanPay Sales $147.50 Manual CanPay Portal $147.50" at bounding box center [454, 275] width 484 height 42
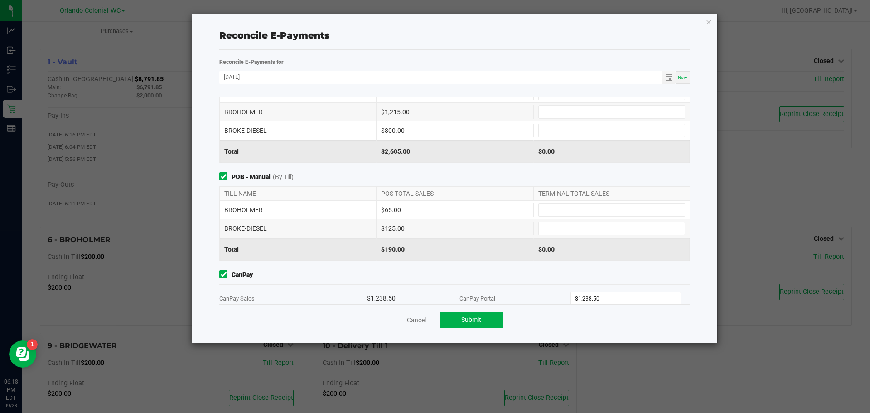
scroll to position [0, 0]
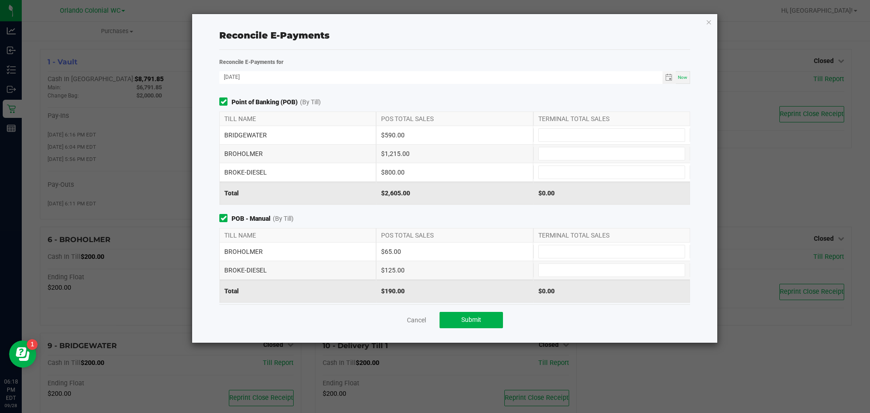
click at [567, 277] on div "BROKE-DIESEL $125.00" at bounding box center [454, 270] width 471 height 18
click at [567, 273] on input at bounding box center [612, 270] width 146 height 13
type input "$125.00"
click at [541, 168] on input at bounding box center [612, 172] width 146 height 13
type input "$800.00"
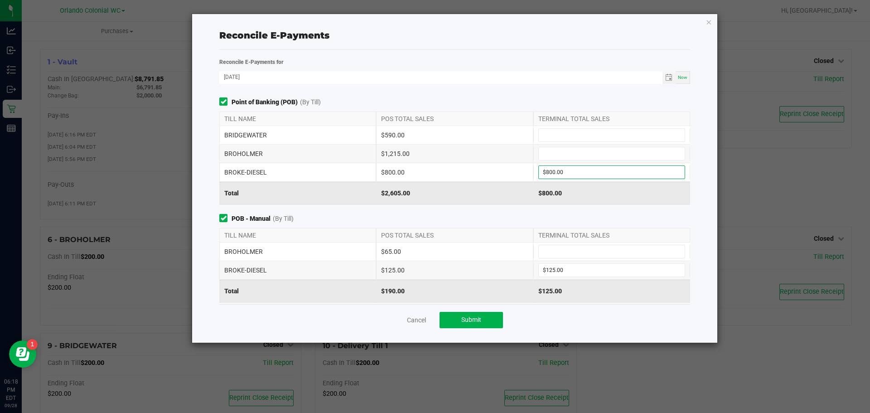
click at [512, 183] on div "$2,605.00" at bounding box center [454, 193] width 157 height 23
drag, startPoint x: 558, startPoint y: 142, endPoint x: 560, endPoint y: 138, distance: 4.7
click at [558, 141] on div "BRIDGEWATER $590.00" at bounding box center [454, 135] width 471 height 18
click at [561, 134] on input at bounding box center [612, 135] width 146 height 13
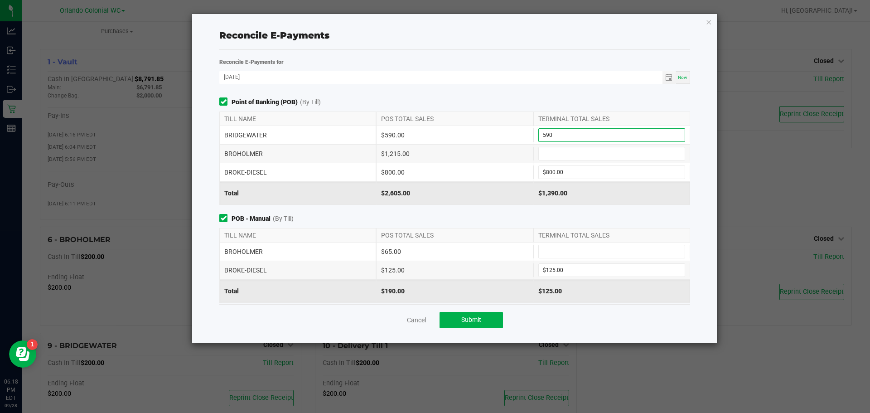
type input "$590.00"
click at [510, 151] on div "$1,215.00" at bounding box center [454, 154] width 157 height 18
click at [561, 155] on input at bounding box center [612, 153] width 146 height 13
type input "$1,215.00"
click at [555, 253] on input at bounding box center [612, 251] width 146 height 13
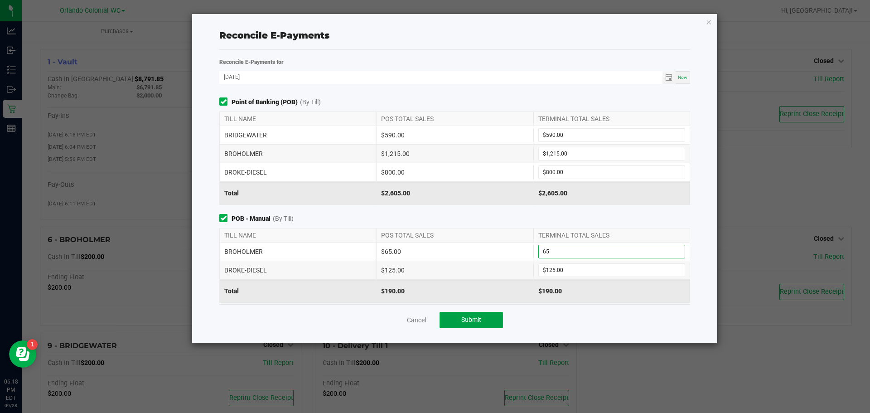
type input "$65.00"
click at [481, 321] on span "Submit" at bounding box center [471, 319] width 20 height 7
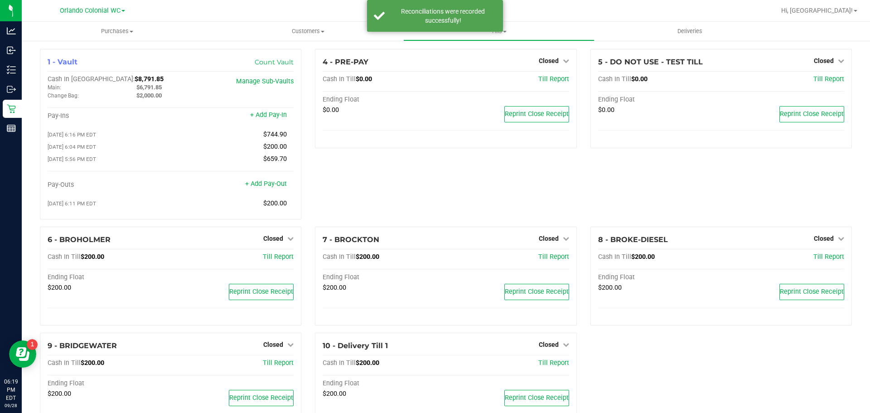
click at [454, 167] on div "4 - PRE-PAY Closed Open Till Cash In Till $0.00 Till Report Ending Float $0.00 …" at bounding box center [445, 138] width 275 height 178
click at [304, 33] on span "Customers" at bounding box center [308, 31] width 190 height 8
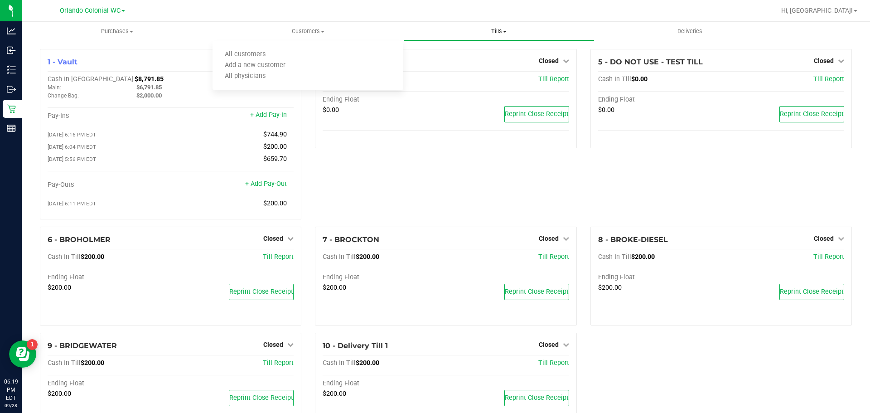
click at [479, 30] on span "Tills" at bounding box center [499, 31] width 190 height 8
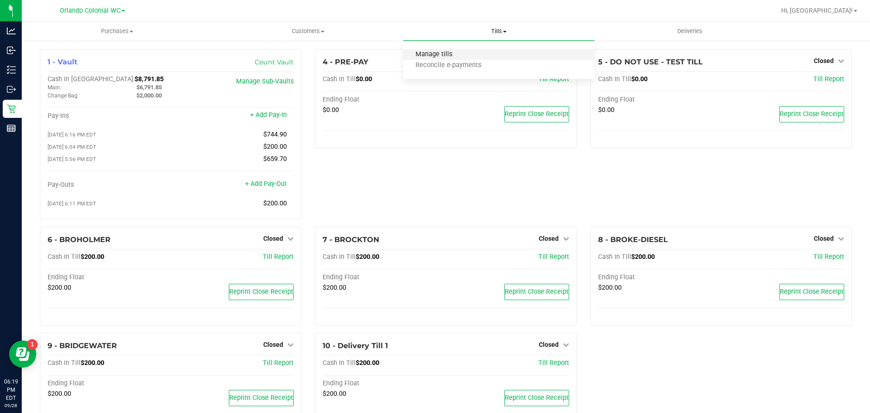
click at [444, 53] on span "Manage tills" at bounding box center [433, 55] width 61 height 8
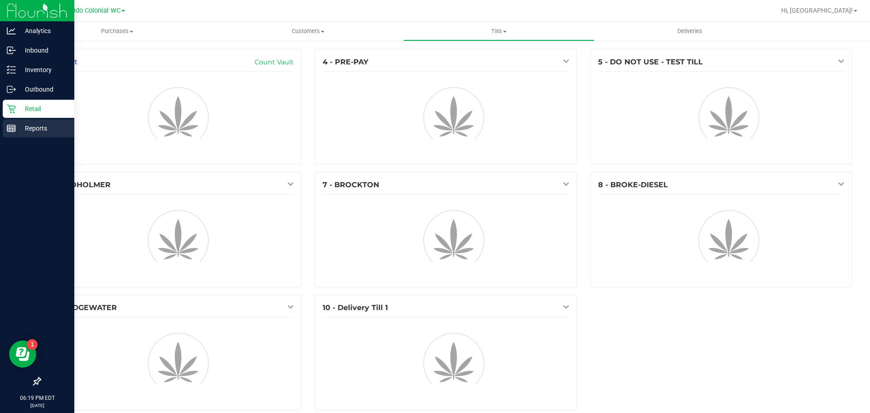
click at [15, 123] on div "Reports" at bounding box center [39, 128] width 72 height 18
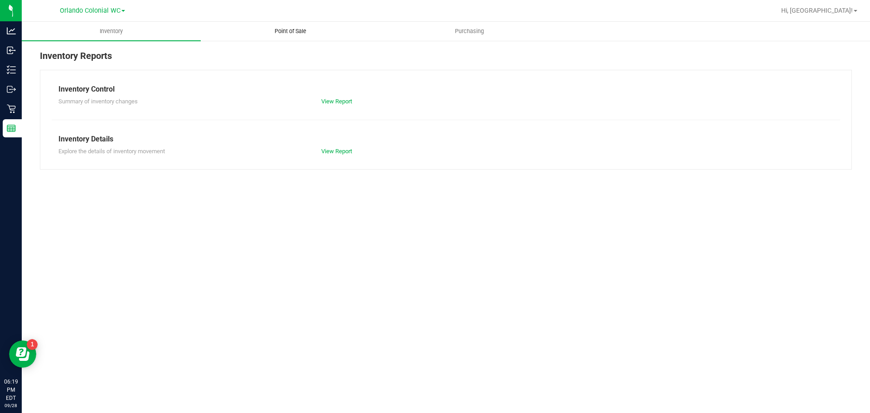
click at [296, 38] on uib-tab-heading "Point of Sale" at bounding box center [290, 31] width 178 height 18
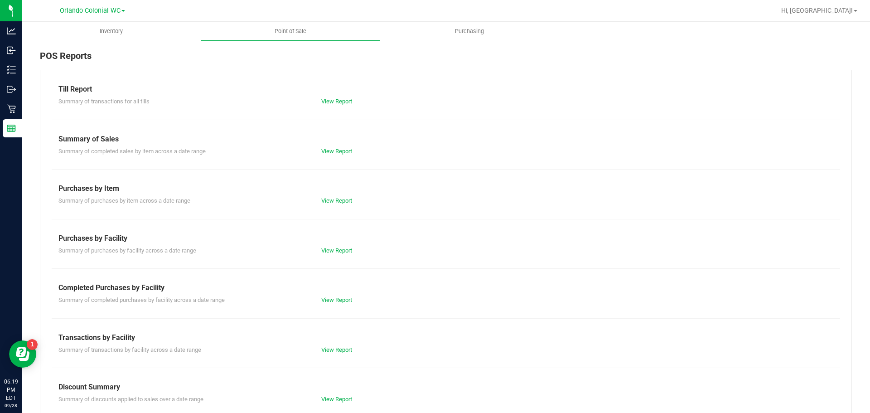
click at [324, 336] on div "Transactions by Facility" at bounding box center [445, 337] width 775 height 11
click at [334, 305] on div "Till Report Summary of transactions for all tills View Report Summary of Sales …" at bounding box center [446, 268] width 812 height 397
click at [336, 299] on link "View Report" at bounding box center [336, 299] width 31 height 7
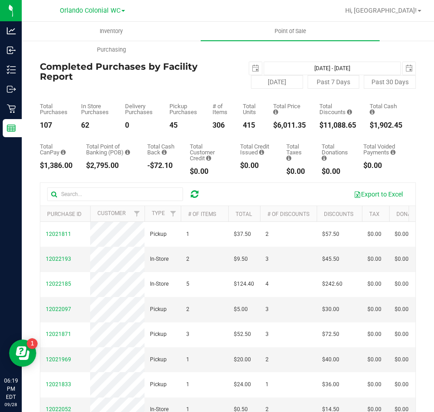
click at [284, 122] on div "$6,011.35" at bounding box center [289, 125] width 33 height 7
copy div "6,011.35"
click at [328, 126] on div "$11,088.65" at bounding box center [337, 125] width 37 height 7
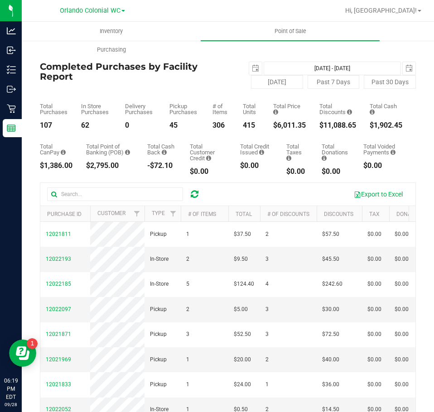
copy div "11,088.65"
click at [253, 69] on span "select" at bounding box center [255, 68] width 7 height 7
click at [256, 68] on span "select" at bounding box center [255, 68] width 13 height 13
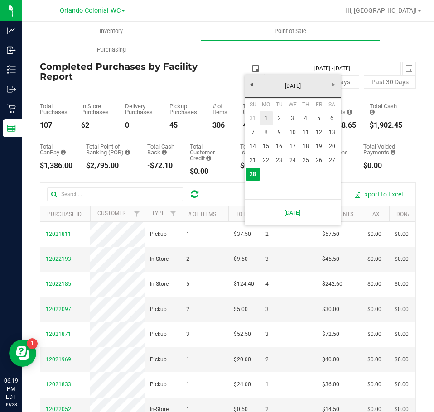
click at [267, 116] on link "1" at bounding box center [266, 118] width 13 height 14
type input "2025-09-01"
type input "Sep 1, 2025 - Sep 28, 2025"
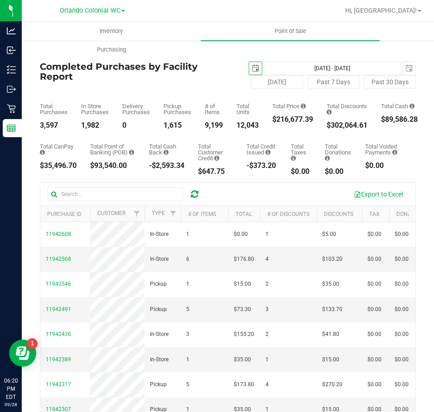
click at [289, 115] on div "Total Price $216,677.39" at bounding box center [292, 113] width 41 height 20
copy div "216,677.39"
click at [257, 67] on span "select" at bounding box center [255, 68] width 13 height 13
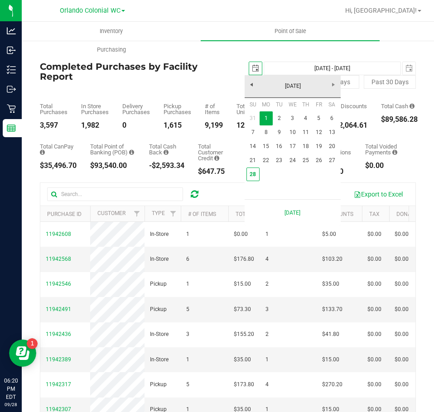
scroll to position [0, 23]
click at [289, 19] on div at bounding box center [250, 11] width 177 height 18
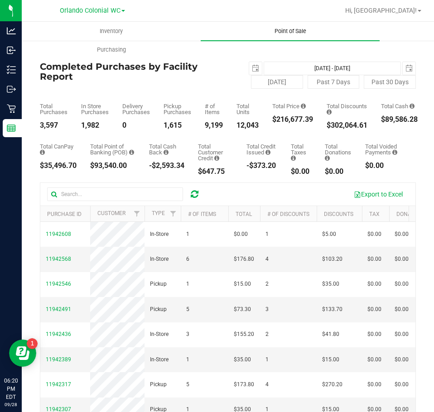
click at [286, 29] on span "Point of Sale" at bounding box center [290, 31] width 56 height 8
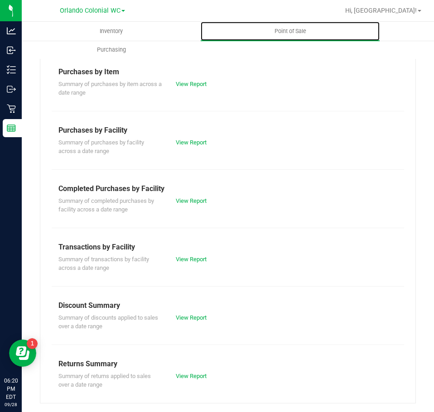
scroll to position [126, 0]
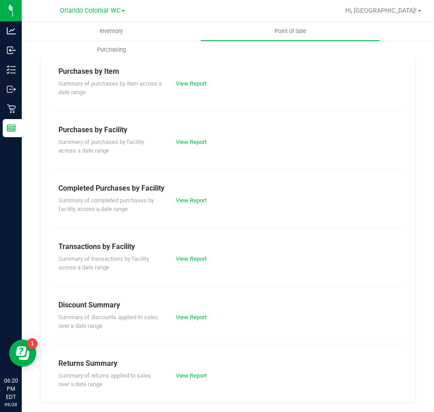
click at [188, 253] on div "Summary of transactions by facility across a date range View Report" at bounding box center [228, 262] width 352 height 20
click at [189, 261] on link "View Report" at bounding box center [191, 259] width 31 height 7
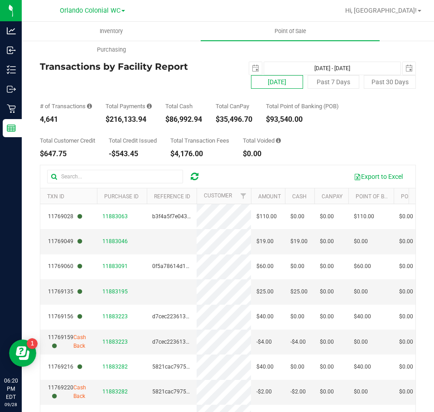
click at [264, 81] on button "[DATE]" at bounding box center [277, 82] width 52 height 14
type input "[DATE] - [DATE]"
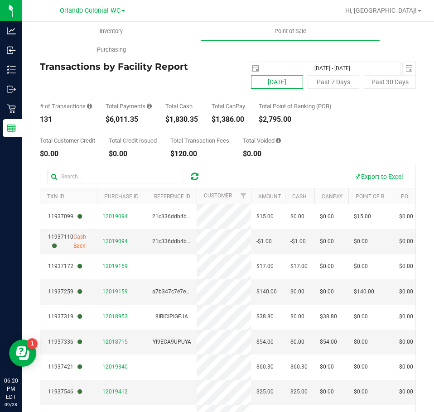
click at [264, 84] on button "[DATE]" at bounding box center [277, 82] width 52 height 14
type input "2025-09-27"
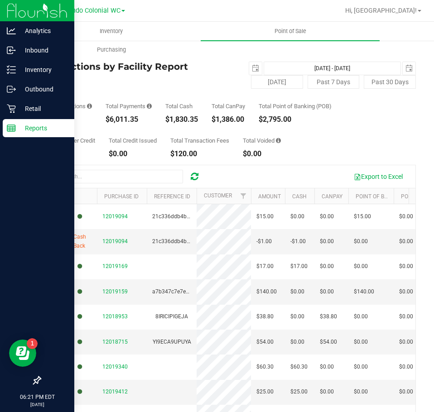
click at [11, 130] on line at bounding box center [11, 130] width 8 height 0
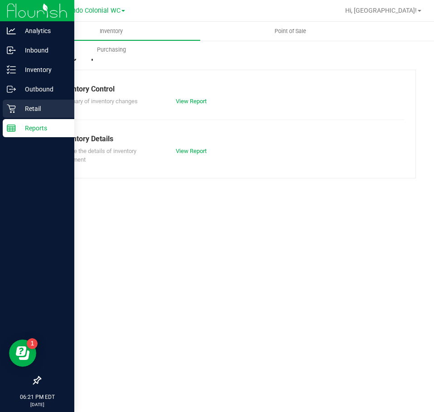
click at [17, 116] on div "Retail" at bounding box center [39, 109] width 72 height 18
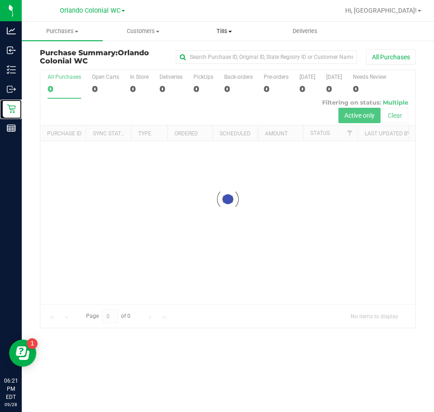
click at [227, 37] on uib-tab-heading "Tills Manage tills Reconcile e-payments" at bounding box center [224, 31] width 80 height 18
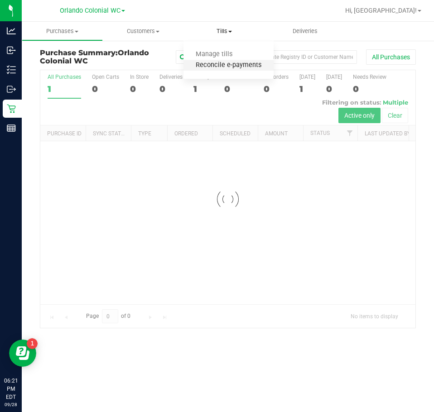
click at [200, 64] on span "Reconcile e-payments" at bounding box center [228, 66] width 90 height 8
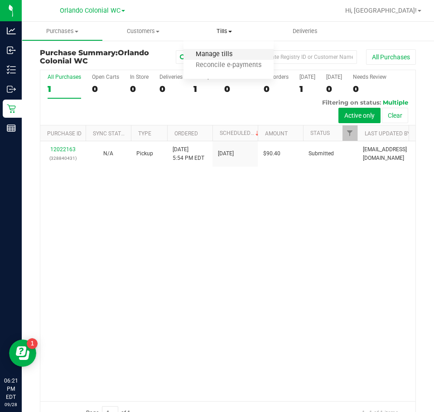
click at [216, 53] on span "Manage tills" at bounding box center [213, 55] width 61 height 8
